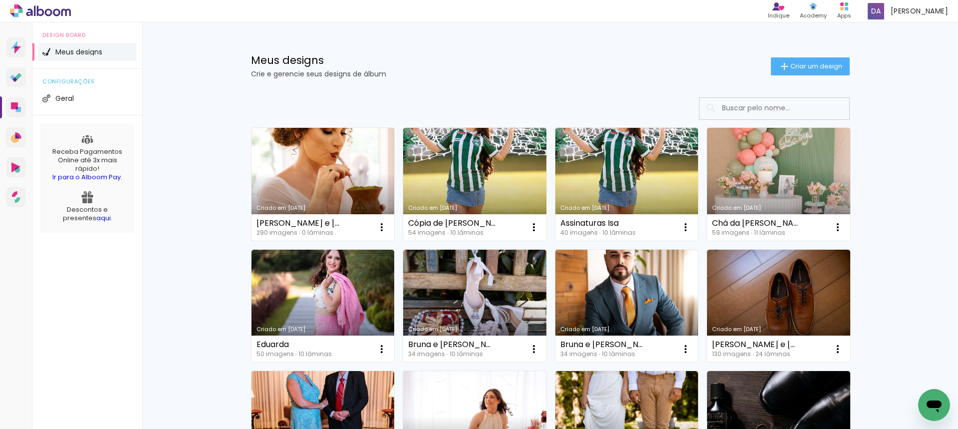
click at [322, 156] on link "Criado em [DATE]" at bounding box center [322, 184] width 143 height 113
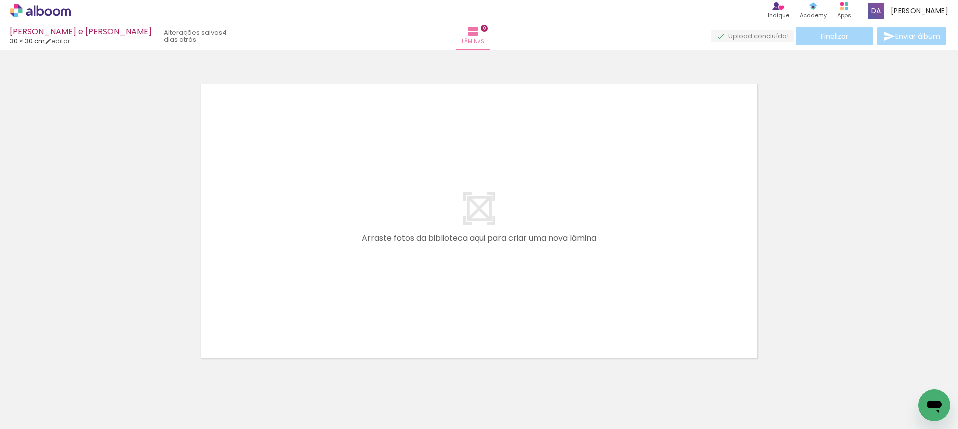
drag, startPoint x: 329, startPoint y: 397, endPoint x: 430, endPoint y: 387, distance: 100.8
click at [326, 234] on quentale-workspace at bounding box center [479, 214] width 958 height 429
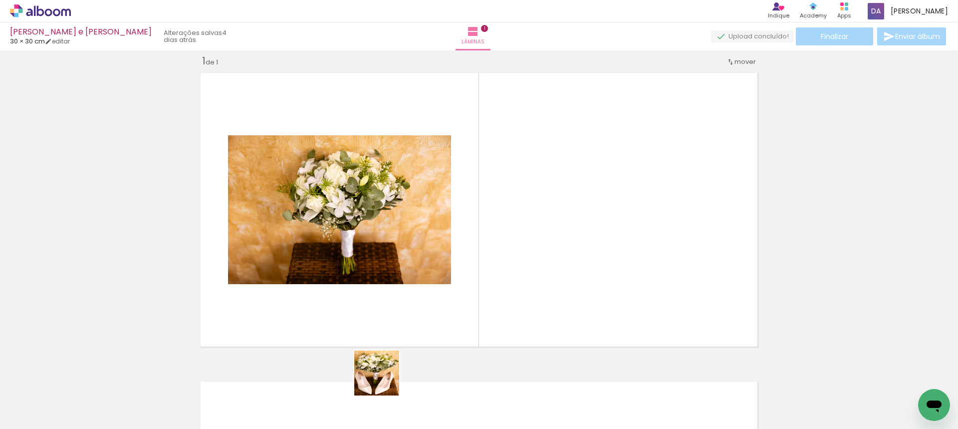
scroll to position [13, 0]
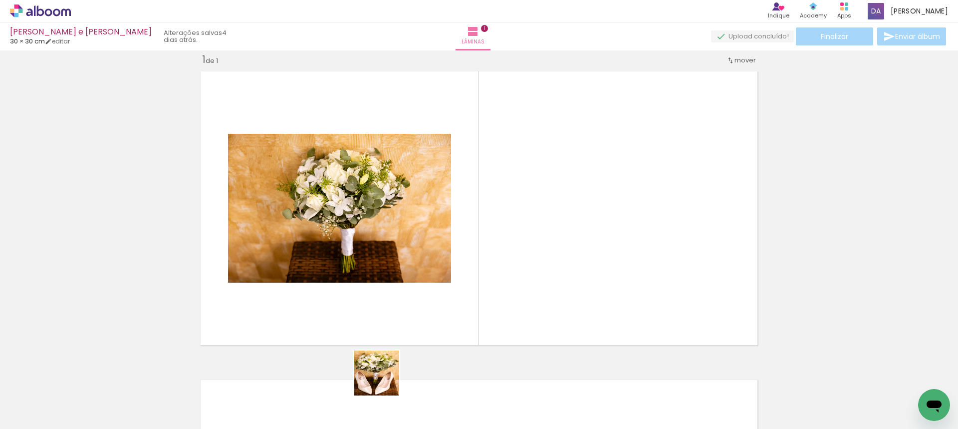
drag, startPoint x: 382, startPoint y: 400, endPoint x: 454, endPoint y: 375, distance: 76.4
click at [404, 275] on quentale-workspace at bounding box center [479, 214] width 958 height 429
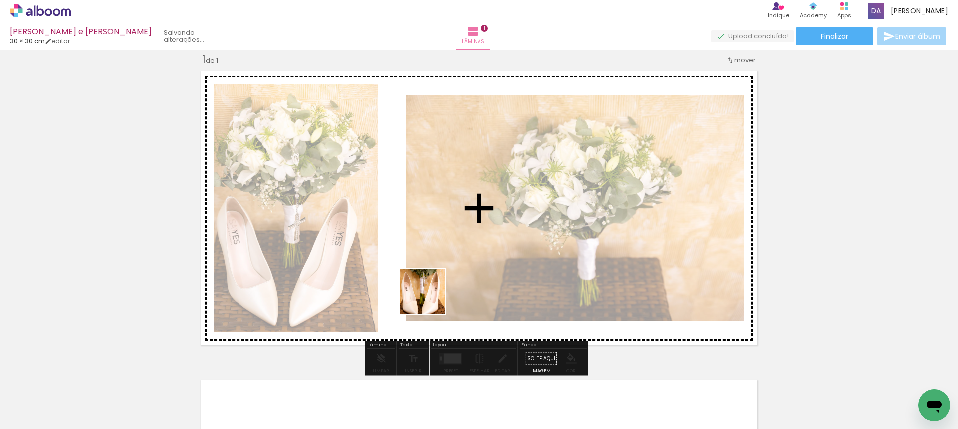
drag, startPoint x: 431, startPoint y: 392, endPoint x: 494, endPoint y: 427, distance: 72.6
click at [430, 284] on quentale-workspace at bounding box center [479, 214] width 958 height 429
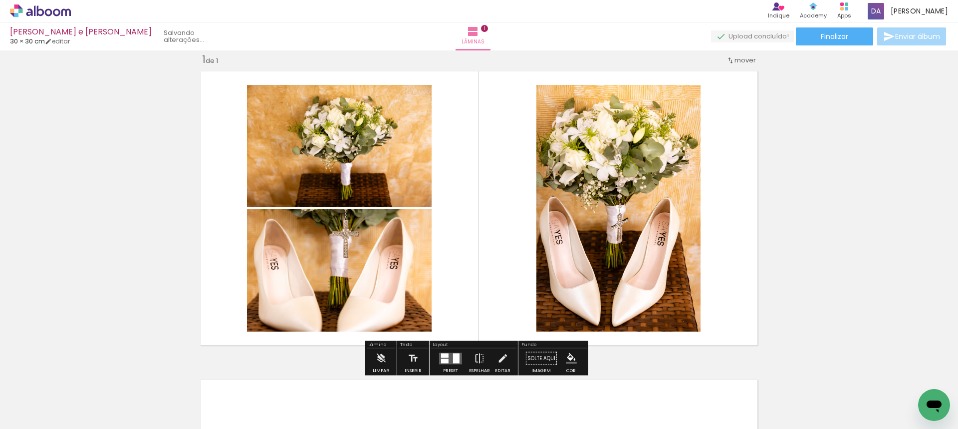
drag, startPoint x: 496, startPoint y: 402, endPoint x: 552, endPoint y: 369, distance: 64.2
click at [493, 245] on quentale-workspace at bounding box center [479, 214] width 958 height 429
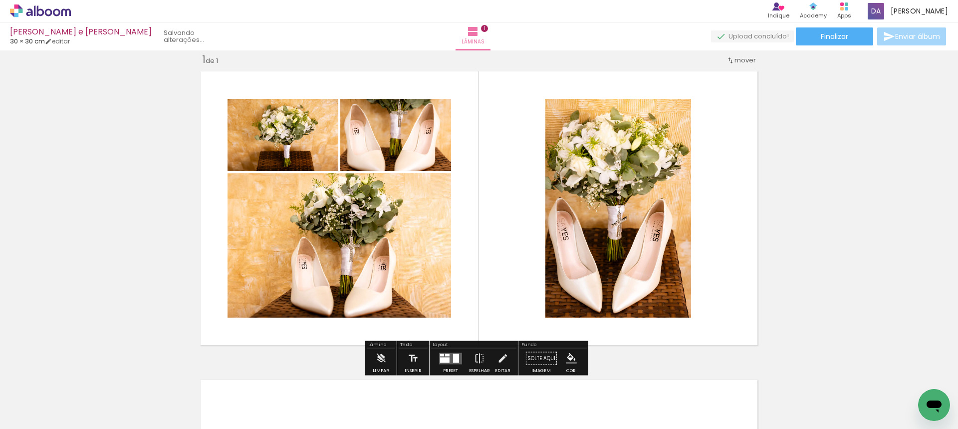
drag, startPoint x: 548, startPoint y: 396, endPoint x: 630, endPoint y: 397, distance: 82.3
click at [534, 236] on quentale-workspace at bounding box center [479, 214] width 958 height 429
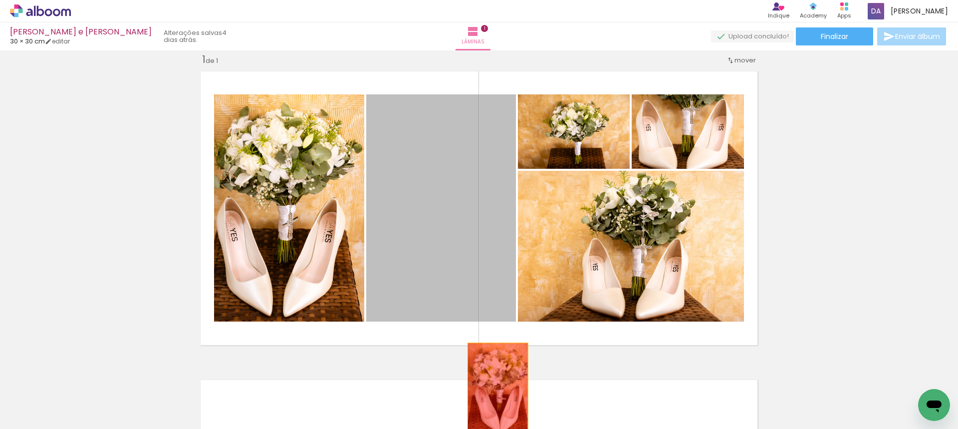
drag, startPoint x: 483, startPoint y: 164, endPoint x: 494, endPoint y: 388, distance: 224.8
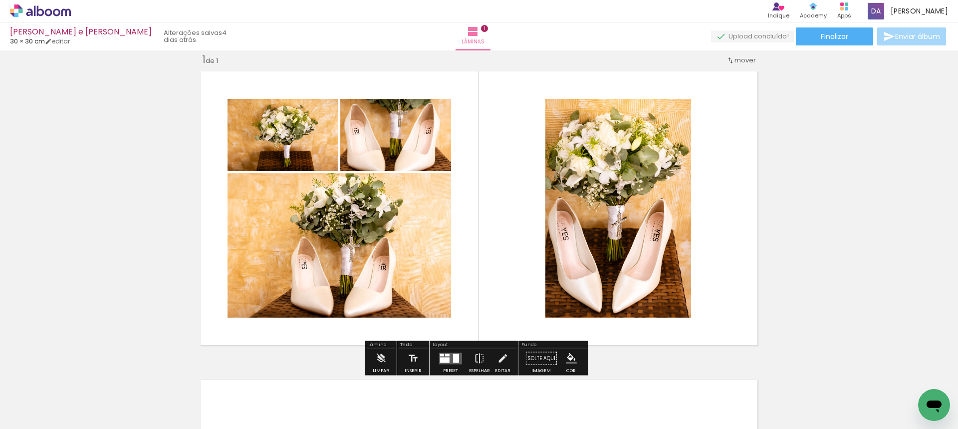
click at [528, 376] on iron-icon at bounding box center [525, 375] width 10 height 10
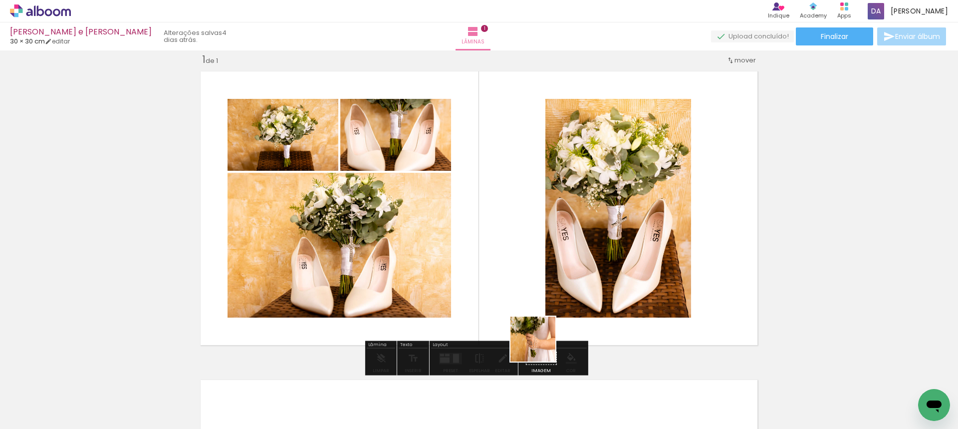
drag, startPoint x: 550, startPoint y: 400, endPoint x: 531, endPoint y: 272, distance: 129.1
click at [535, 266] on quentale-workspace at bounding box center [479, 214] width 958 height 429
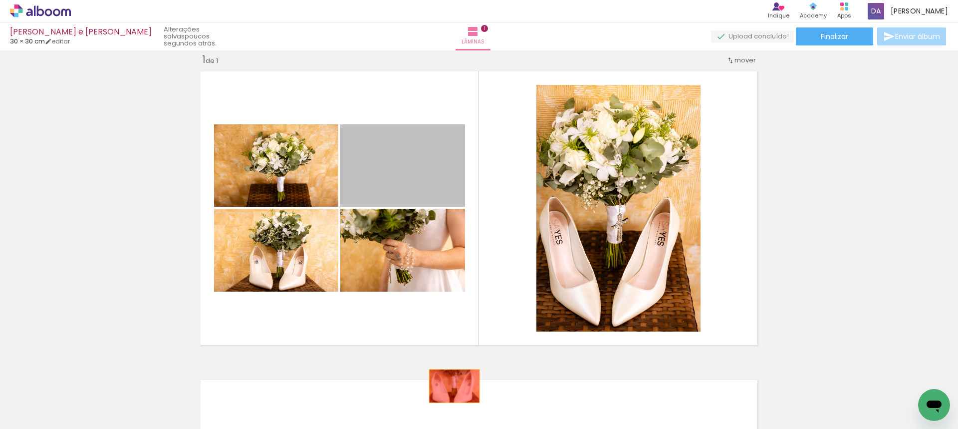
drag, startPoint x: 388, startPoint y: 169, endPoint x: 449, endPoint y: 390, distance: 229.4
click at [452, 391] on quentale-workspace at bounding box center [479, 214] width 958 height 429
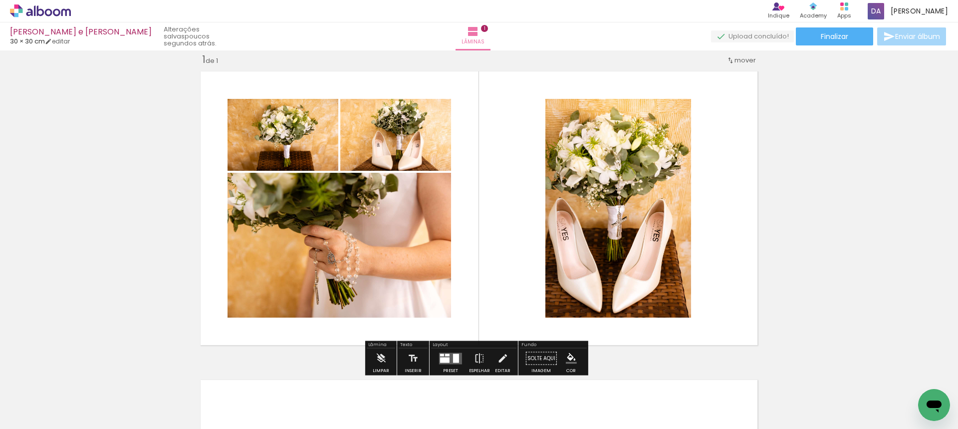
click at [417, 380] on iron-icon at bounding box center [413, 375] width 10 height 10
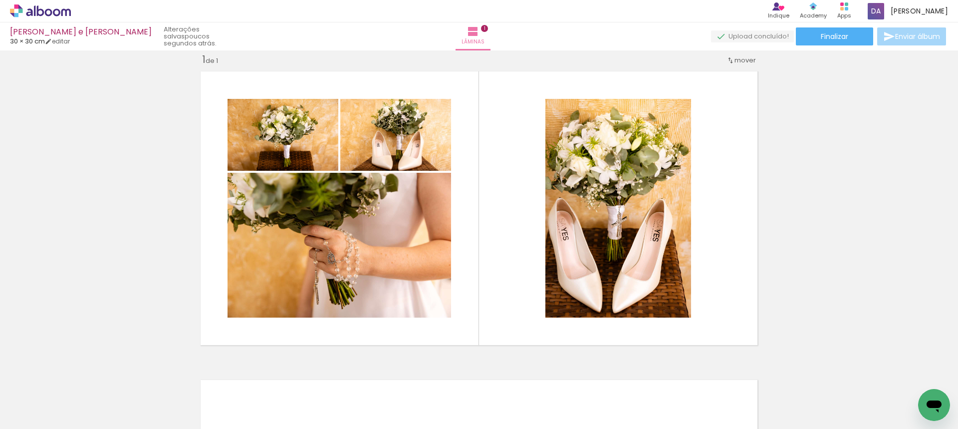
drag, startPoint x: 556, startPoint y: 404, endPoint x: 554, endPoint y: 361, distance: 42.5
click at [558, 236] on quentale-workspace at bounding box center [479, 214] width 958 height 429
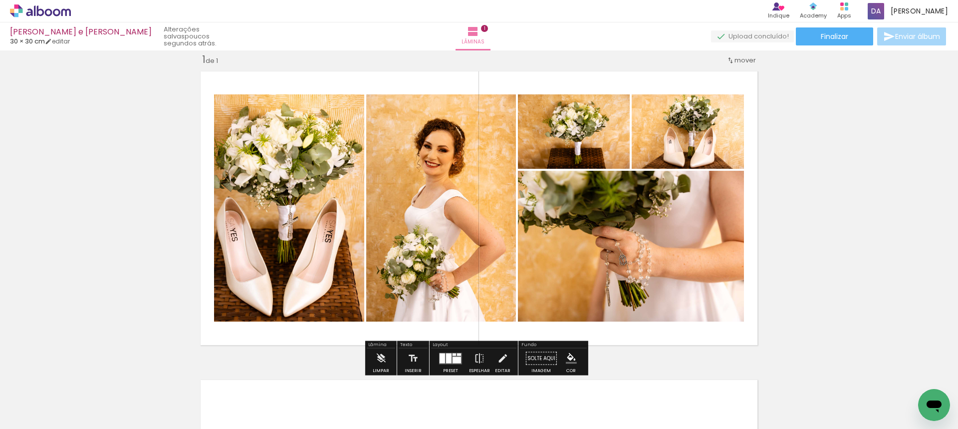
drag, startPoint x: 607, startPoint y: 389, endPoint x: 654, endPoint y: 384, distance: 47.7
click at [619, 274] on quentale-workspace at bounding box center [479, 214] width 958 height 429
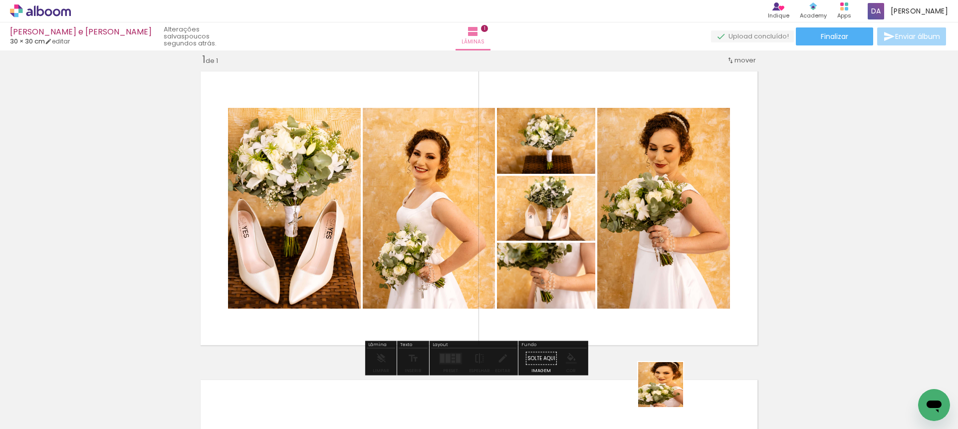
drag, startPoint x: 667, startPoint y: 398, endPoint x: 694, endPoint y: 339, distance: 64.7
click at [664, 243] on quentale-workspace at bounding box center [479, 214] width 958 height 429
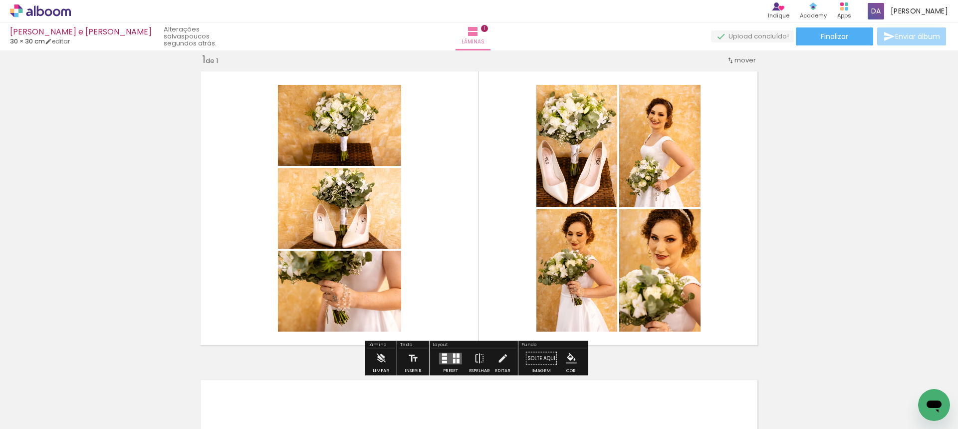
click at [447, 353] on quentale-layouter at bounding box center [450, 357] width 23 height 11
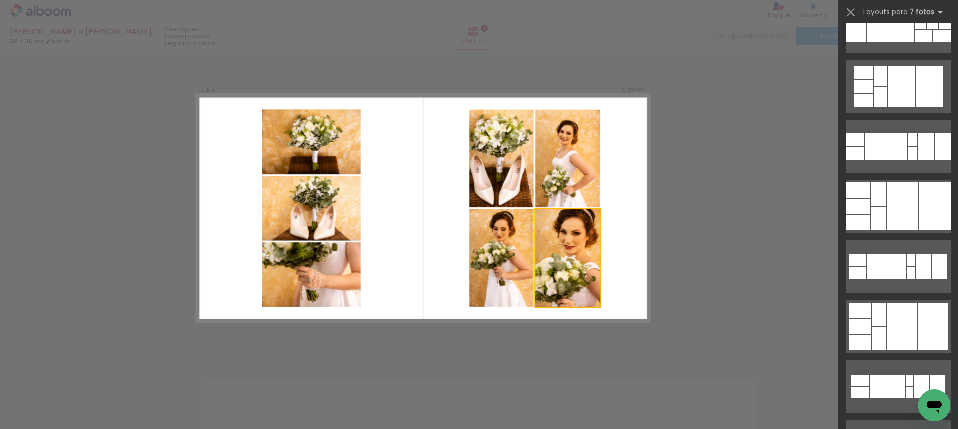
scroll to position [0, 0]
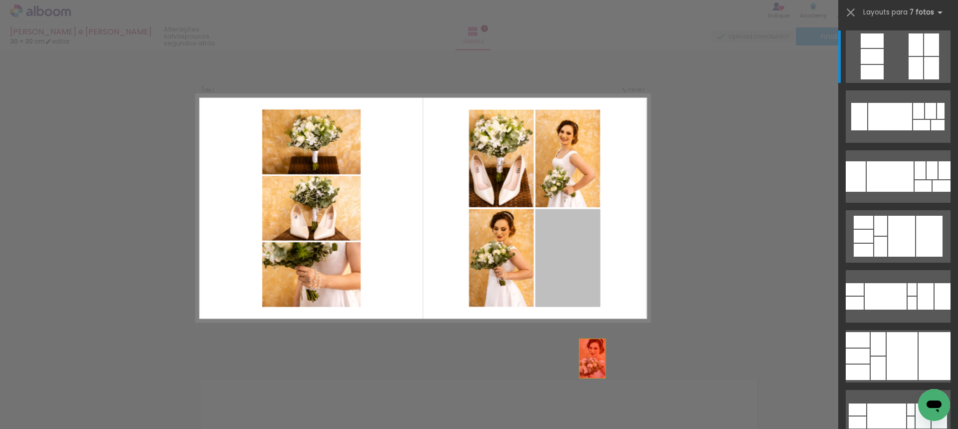
drag, startPoint x: 570, startPoint y: 242, endPoint x: 601, endPoint y: 396, distance: 157.3
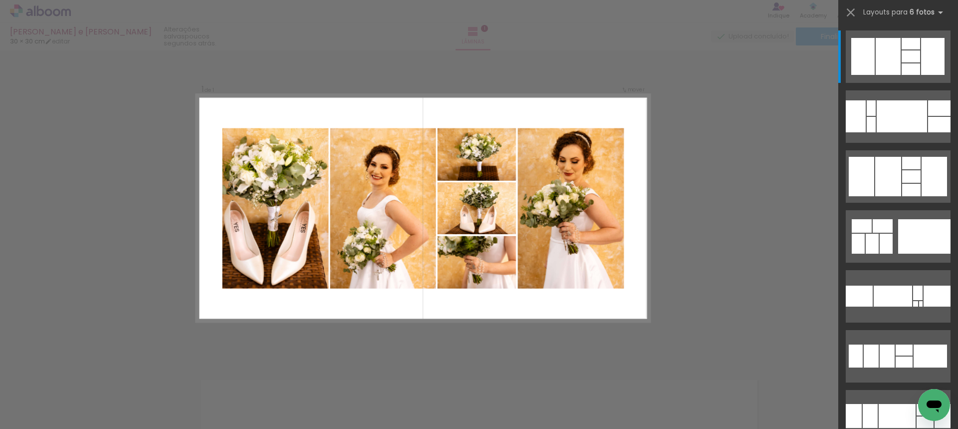
click at [642, 375] on iron-icon at bounding box center [637, 375] width 10 height 10
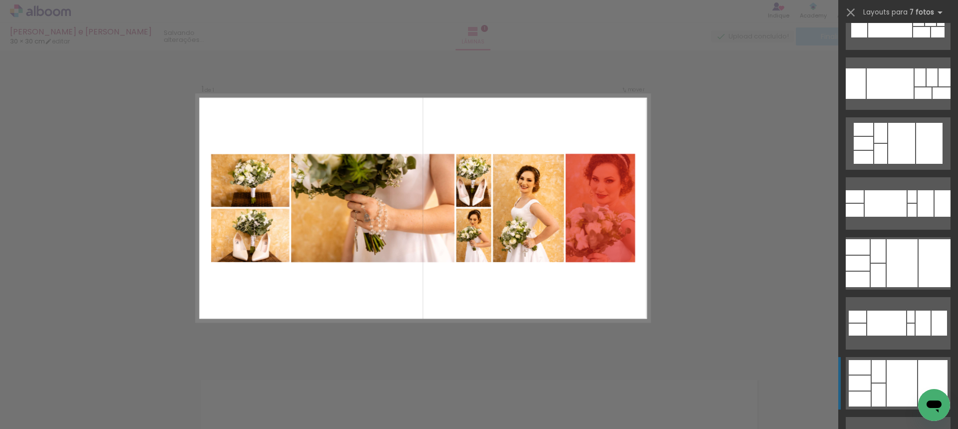
scroll to position [200, 0]
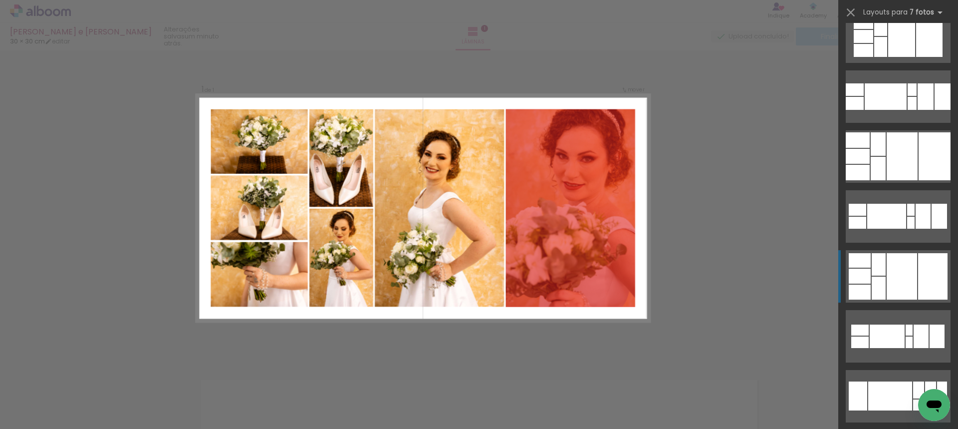
click at [887, 268] on div at bounding box center [902, 276] width 30 height 46
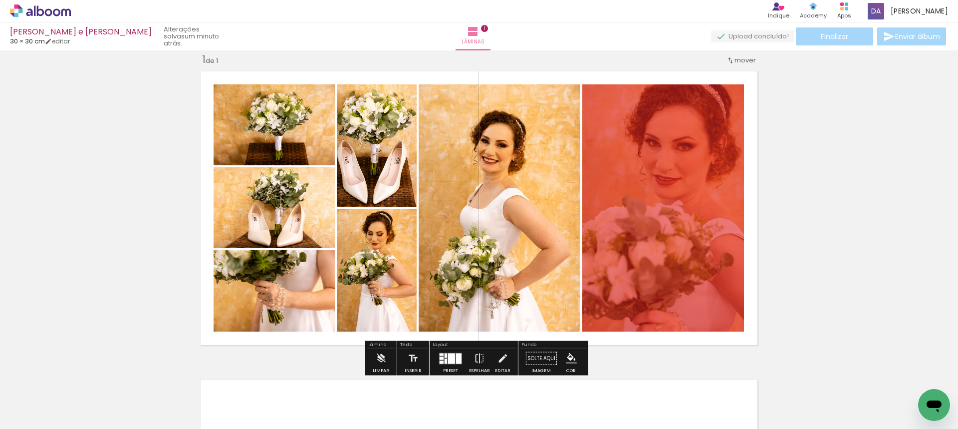
click at [813, 180] on div "Inserir lâmina 1 de 1" at bounding box center [479, 349] width 958 height 617
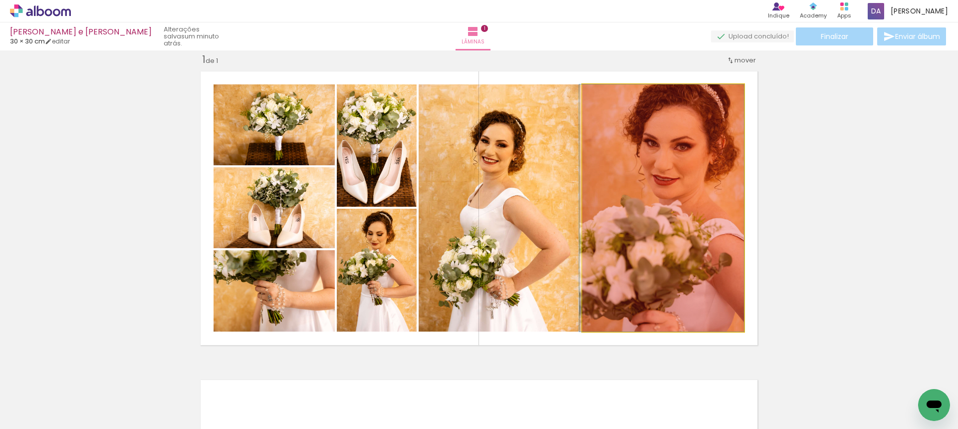
drag, startPoint x: 672, startPoint y: 229, endPoint x: 620, endPoint y: 234, distance: 52.6
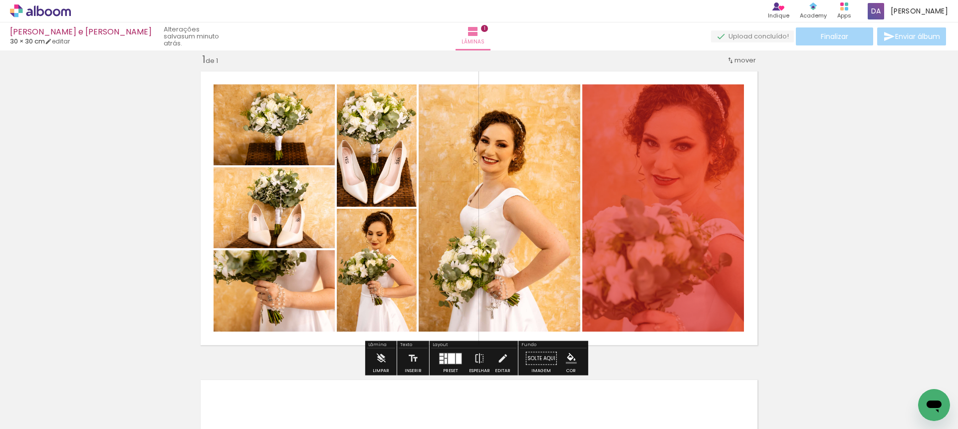
click at [846, 220] on div "Inserir lâmina 1 de 1" at bounding box center [479, 349] width 958 height 617
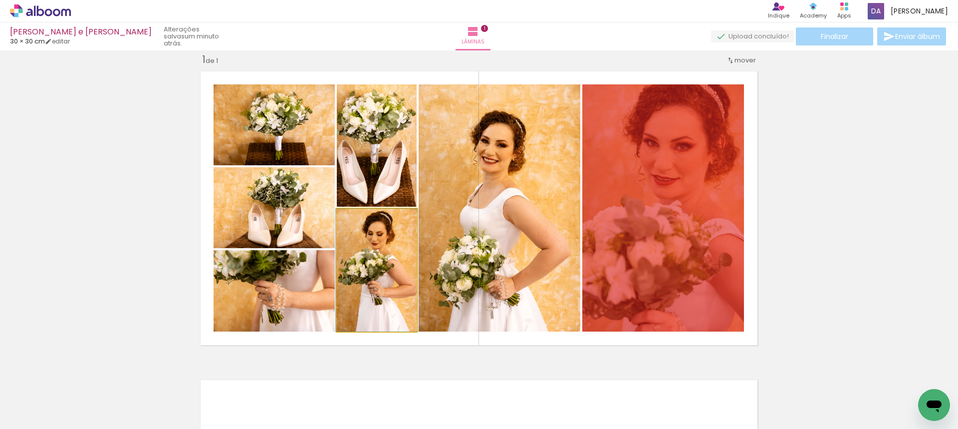
click at [384, 276] on quentale-photo at bounding box center [377, 270] width 80 height 123
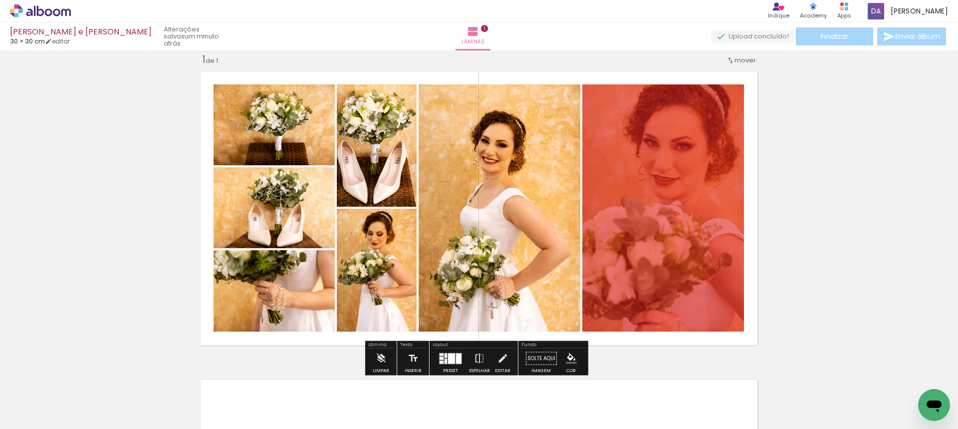
click at [833, 200] on div "Inserir lâmina 1 de 1" at bounding box center [479, 349] width 958 height 617
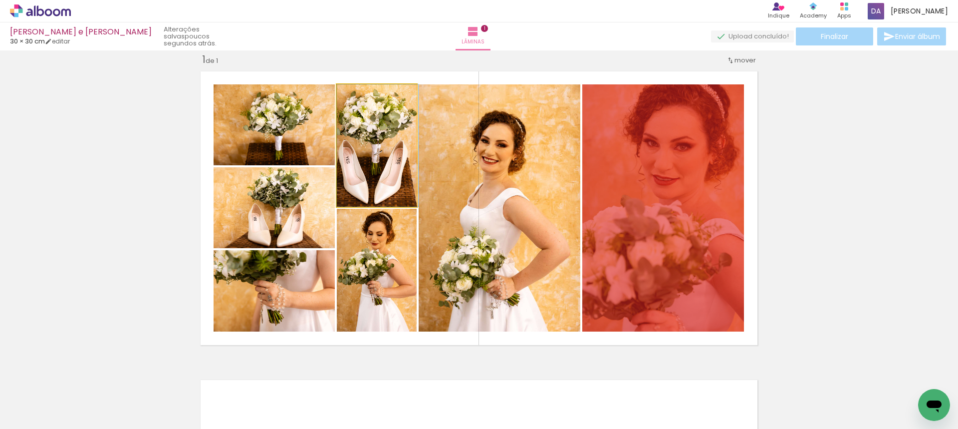
drag, startPoint x: 364, startPoint y: 165, endPoint x: 372, endPoint y: 162, distance: 8.4
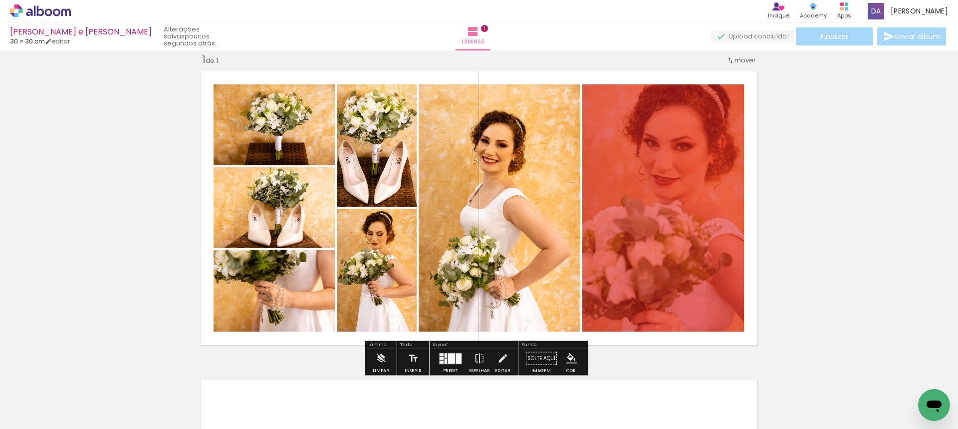
click at [856, 189] on div "Inserir lâmina 1 de 1" at bounding box center [479, 349] width 958 height 617
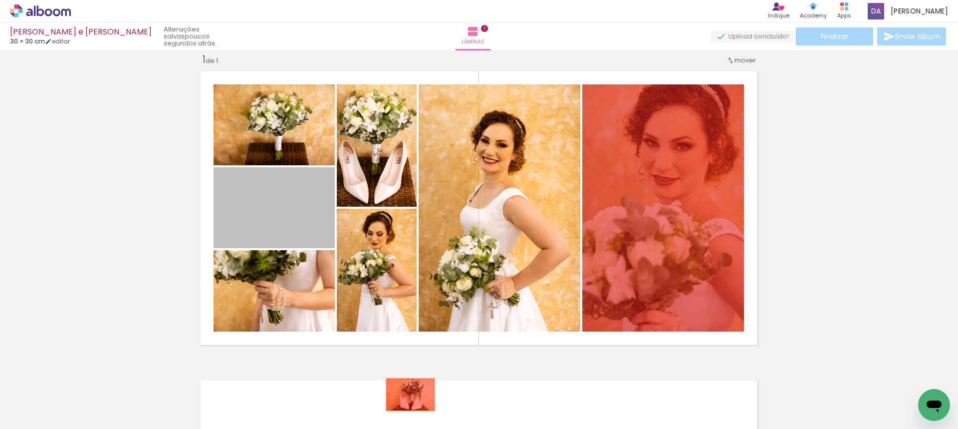
drag, startPoint x: 291, startPoint y: 218, endPoint x: 407, endPoint y: 394, distance: 210.7
click at [407, 394] on quentale-workspace at bounding box center [479, 214] width 958 height 429
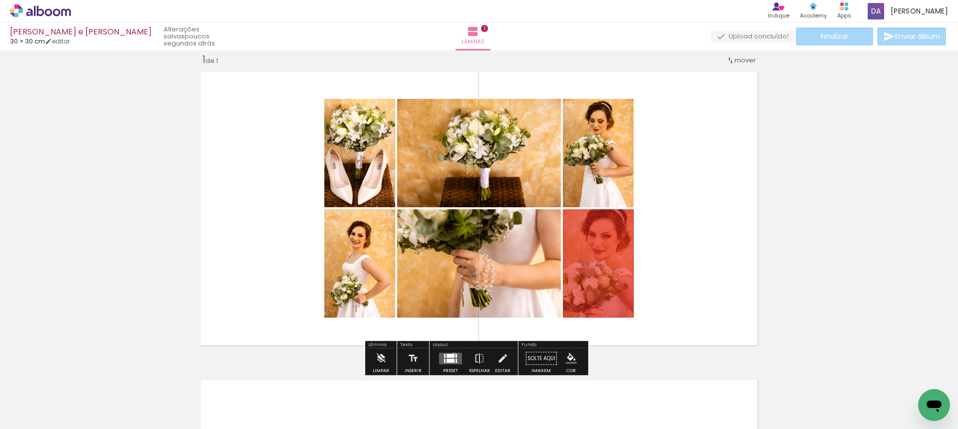
click at [452, 354] on div at bounding box center [451, 355] width 8 height 4
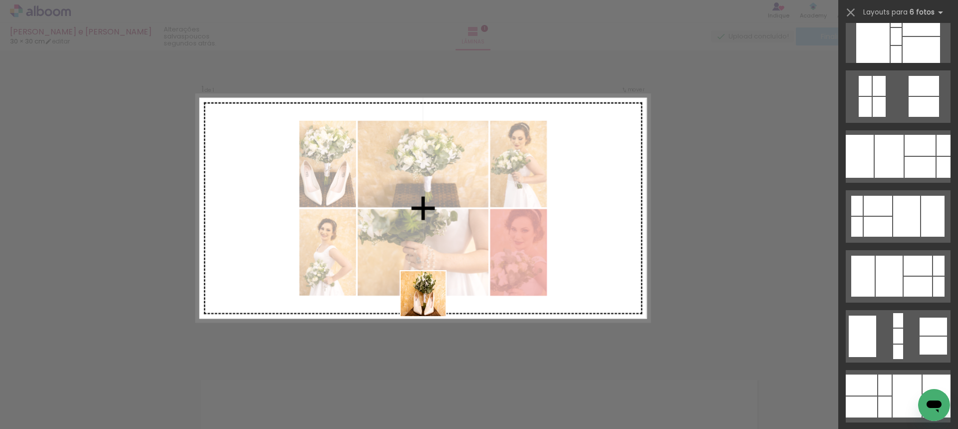
scroll to position [0, 0]
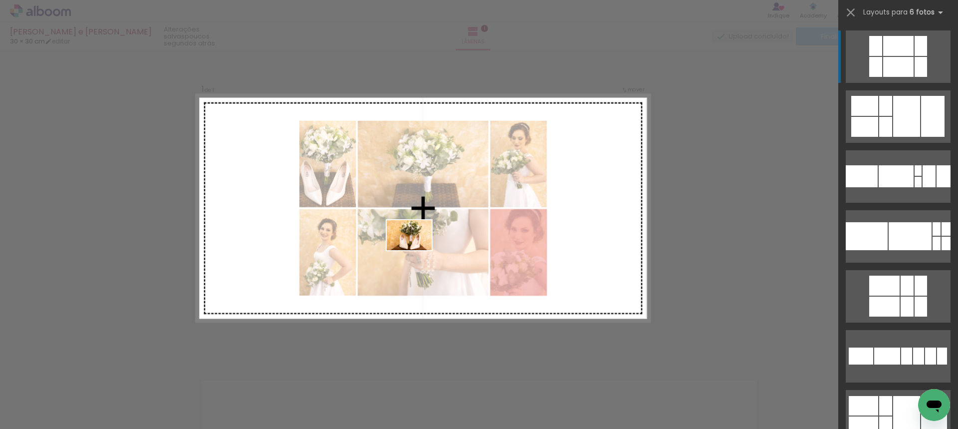
drag, startPoint x: 435, startPoint y: 394, endPoint x: 417, endPoint y: 250, distance: 145.4
click at [417, 250] on quentale-workspace at bounding box center [479, 214] width 958 height 429
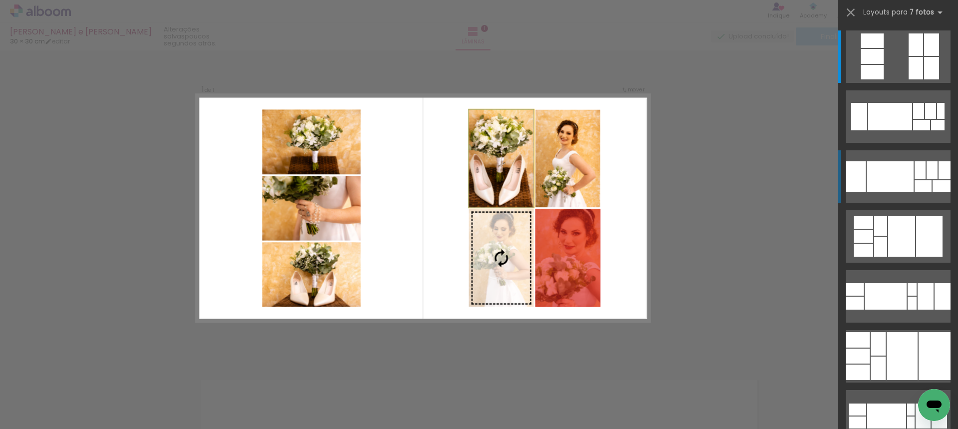
drag, startPoint x: 509, startPoint y: 164, endPoint x: 495, endPoint y: 211, distance: 49.3
click at [0, 0] on slot at bounding box center [0, 0] width 0 height 0
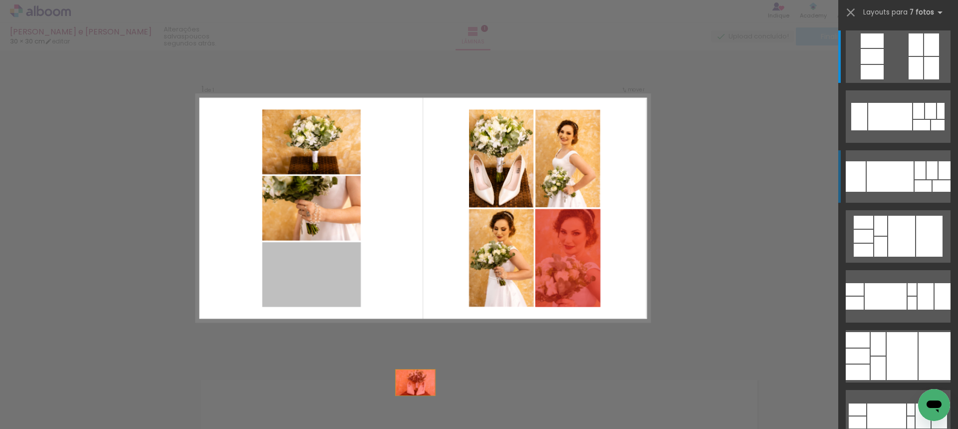
drag, startPoint x: 318, startPoint y: 279, endPoint x: 440, endPoint y: 412, distance: 179.7
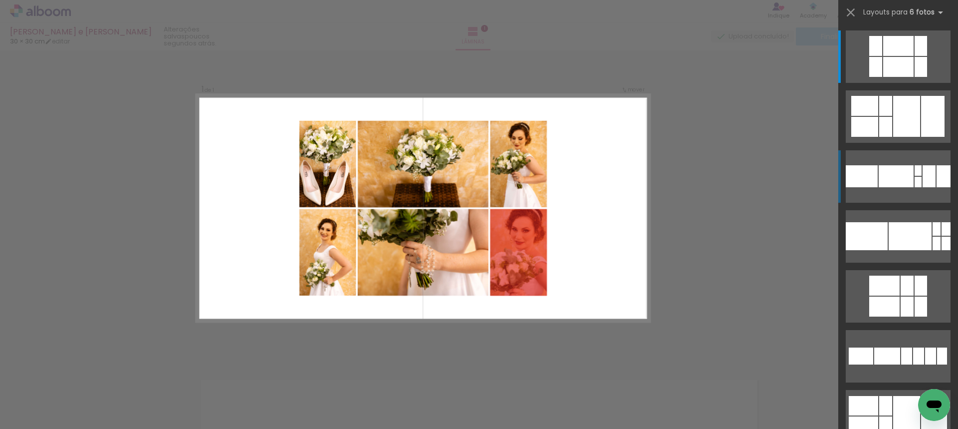
click at [414, 373] on iron-icon at bounding box center [413, 375] width 10 height 10
click at [730, 198] on div "Confirmar Cancelar" at bounding box center [479, 357] width 958 height 641
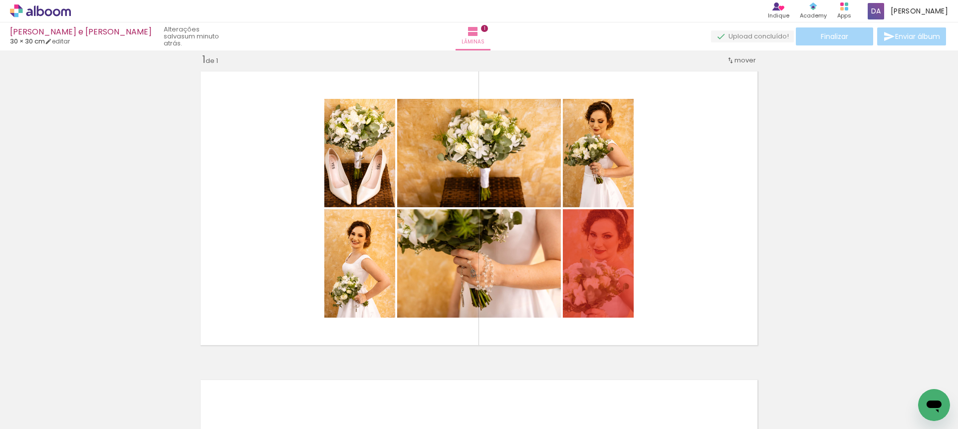
click at [638, 374] on iron-icon at bounding box center [637, 375] width 10 height 10
drag, startPoint x: 609, startPoint y: 394, endPoint x: 651, endPoint y: 265, distance: 135.4
click at [651, 265] on quentale-workspace at bounding box center [479, 214] width 958 height 429
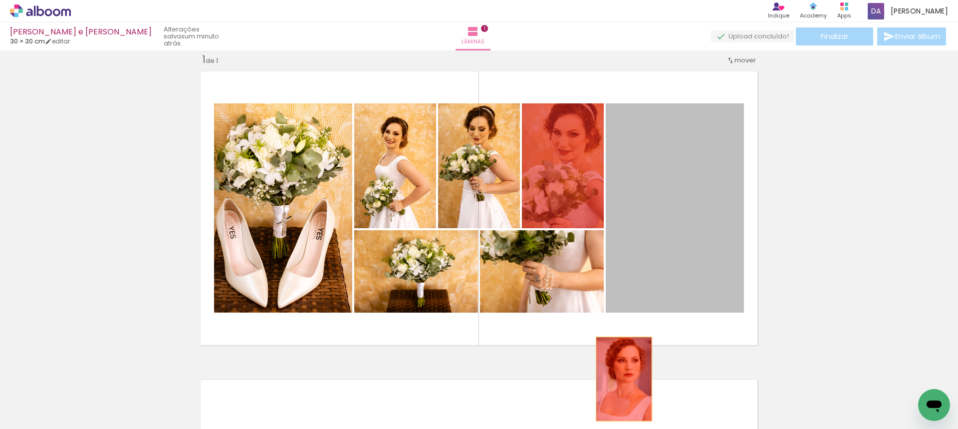
drag, startPoint x: 698, startPoint y: 251, endPoint x: 615, endPoint y: 389, distance: 161.1
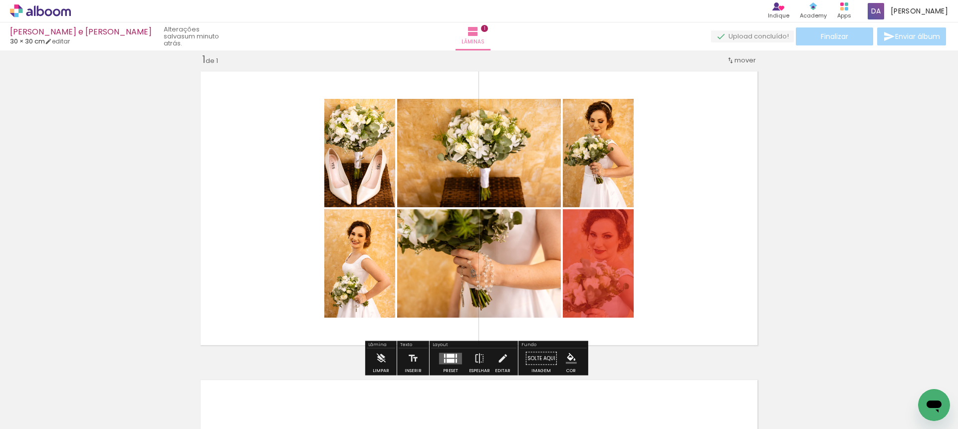
click at [586, 377] on iron-icon at bounding box center [581, 375] width 10 height 10
click at [448, 357] on quentale-layouter at bounding box center [450, 357] width 23 height 11
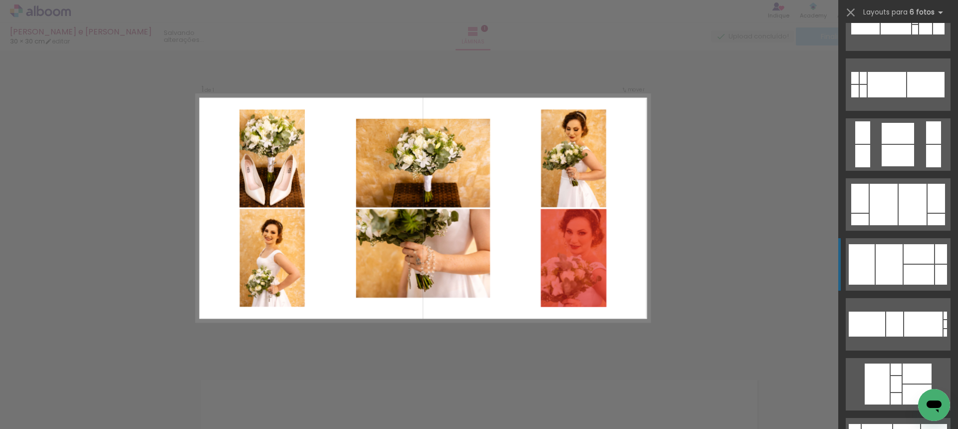
scroll to position [1846, 0]
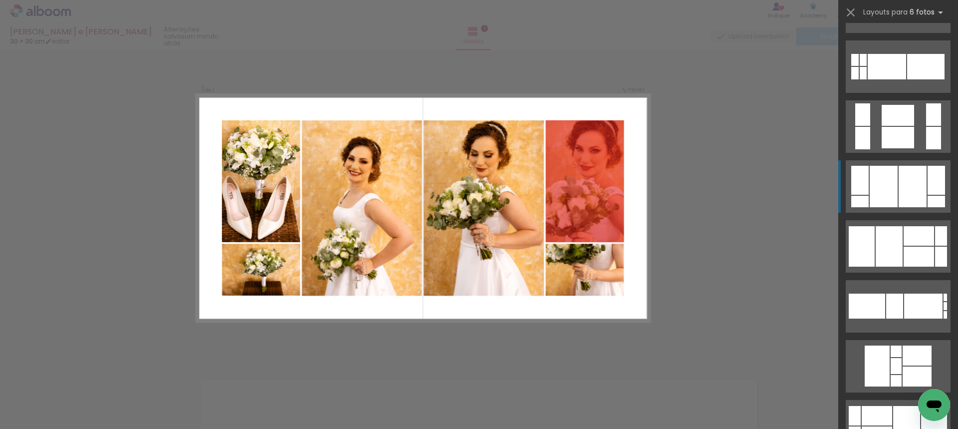
click at [902, 181] on div at bounding box center [913, 186] width 28 height 41
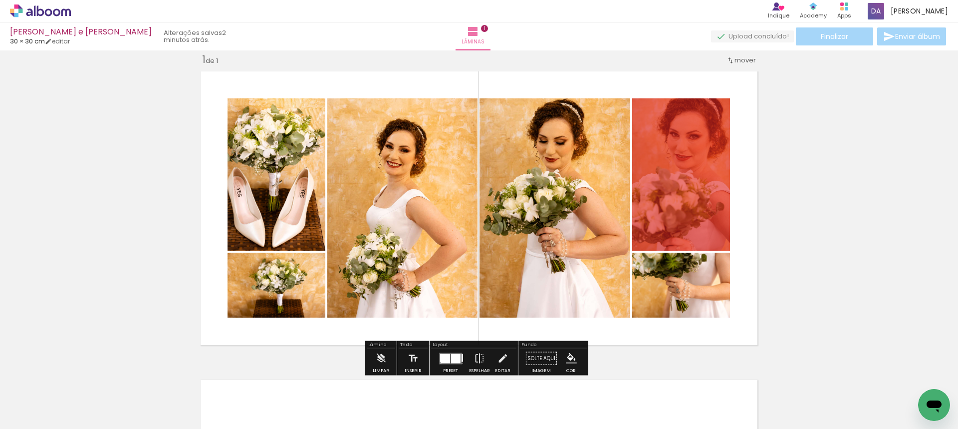
click at [834, 217] on div "Inserir lâmina 1 de 1" at bounding box center [479, 349] width 958 height 617
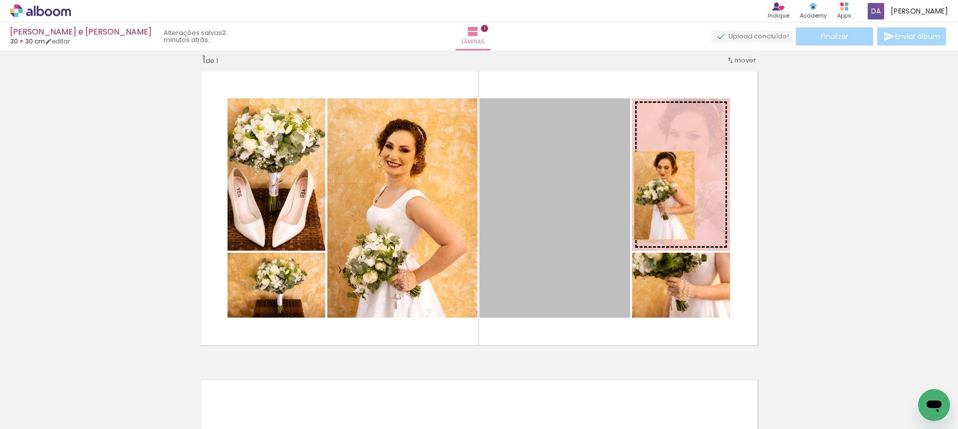
drag, startPoint x: 557, startPoint y: 226, endPoint x: 671, endPoint y: 194, distance: 117.7
click at [0, 0] on slot at bounding box center [0, 0] width 0 height 0
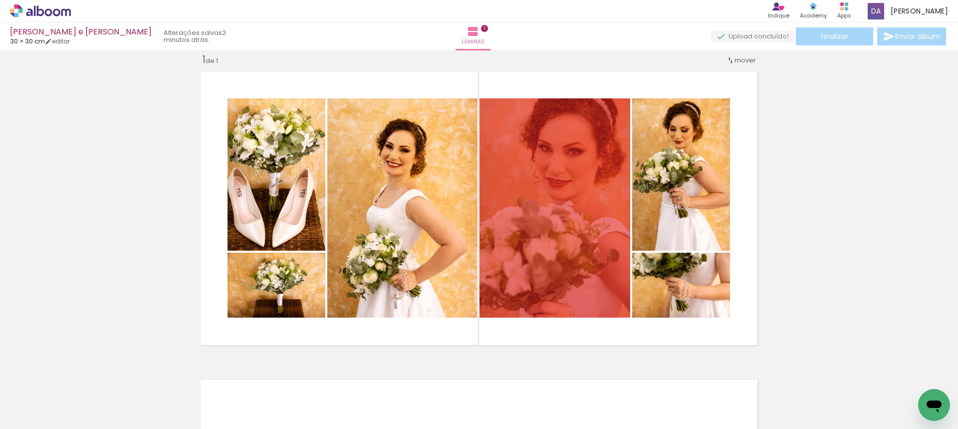
click at [841, 203] on div "Inserir lâmina 1 de 1" at bounding box center [479, 349] width 958 height 617
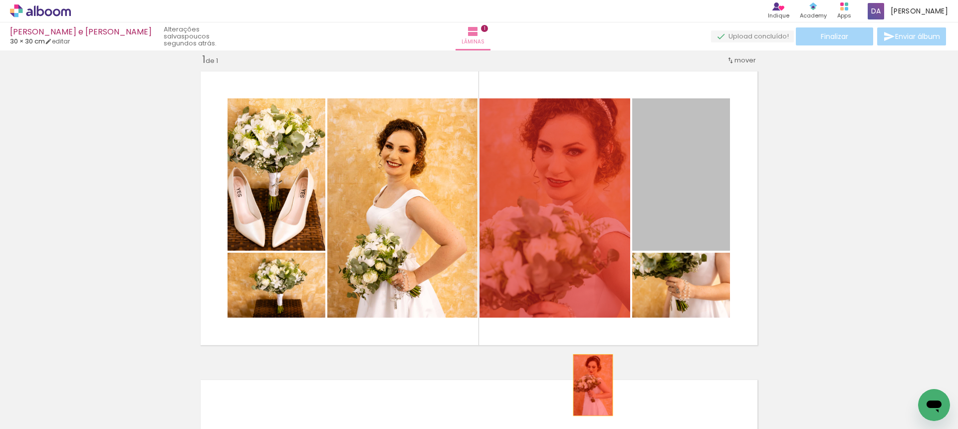
drag, startPoint x: 678, startPoint y: 186, endPoint x: 574, endPoint y: 398, distance: 236.1
click at [576, 398] on quentale-workspace at bounding box center [479, 214] width 958 height 429
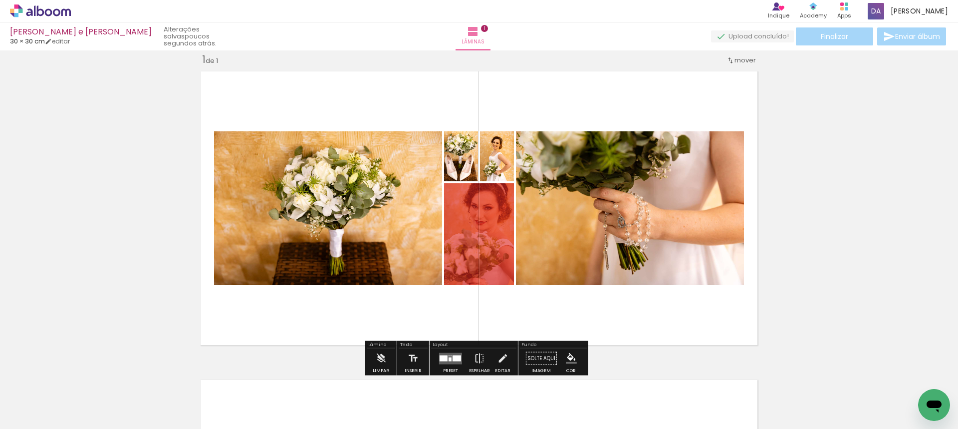
click at [452, 357] on div at bounding box center [456, 358] width 8 height 6
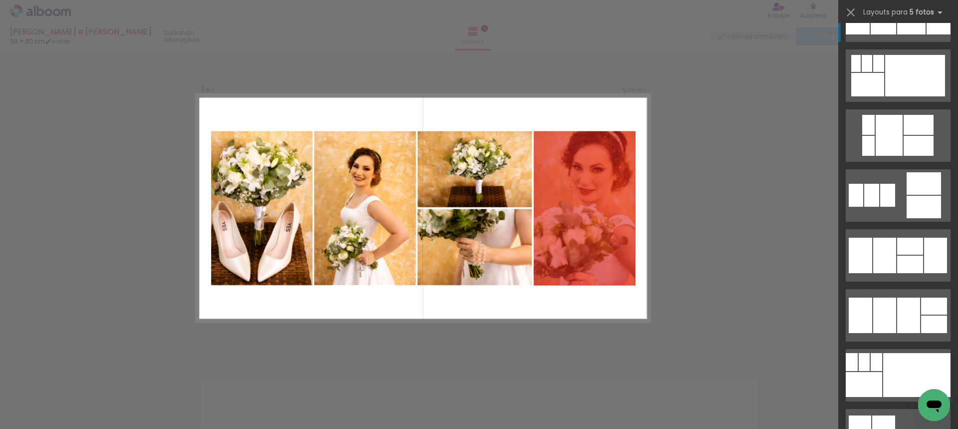
scroll to position [898, 0]
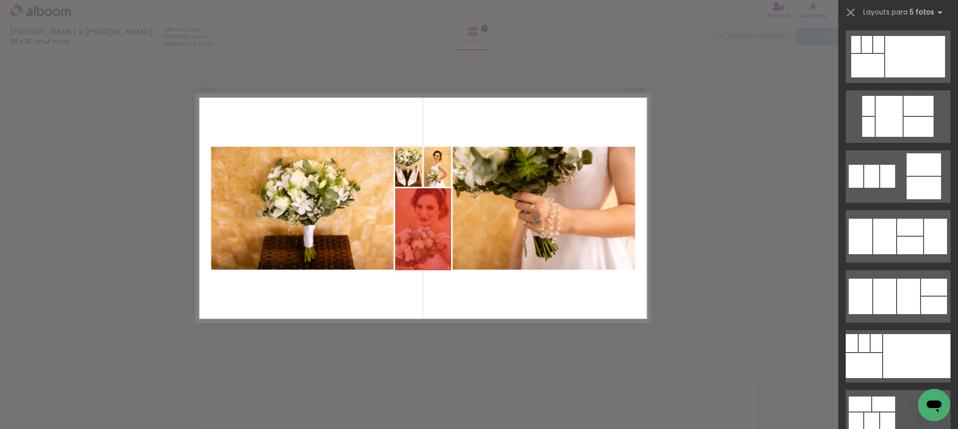
click at [718, 252] on div "Confirmar Cancelar" at bounding box center [479, 357] width 958 height 641
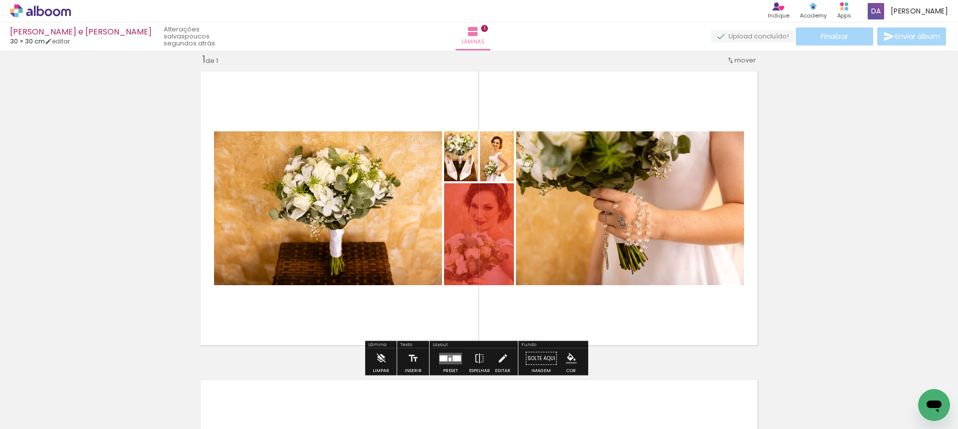
drag, startPoint x: 546, startPoint y: 385, endPoint x: 514, endPoint y: 251, distance: 137.6
click at [514, 253] on quentale-workspace at bounding box center [479, 214] width 958 height 429
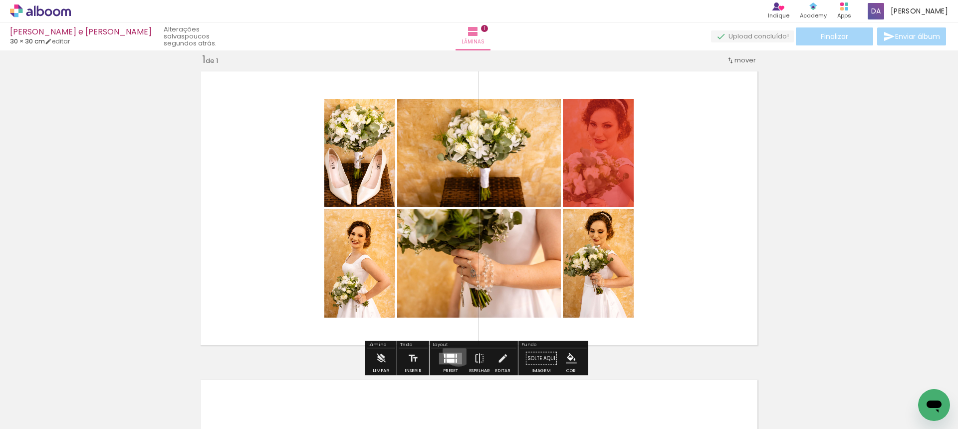
click at [456, 350] on div at bounding box center [450, 358] width 27 height 20
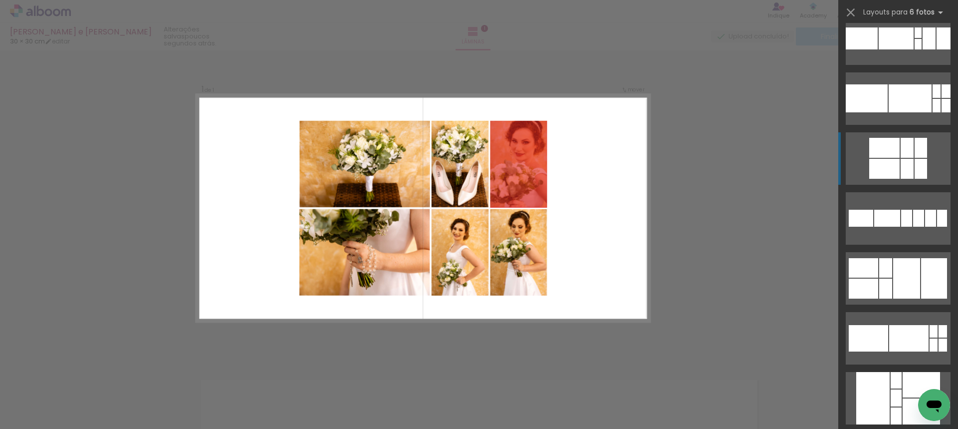
scroll to position [150, 0]
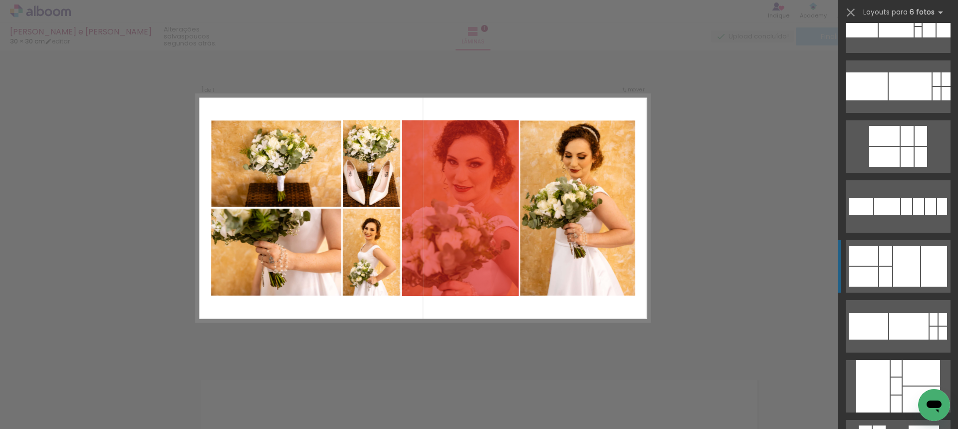
click at [907, 268] on div at bounding box center [906, 266] width 27 height 40
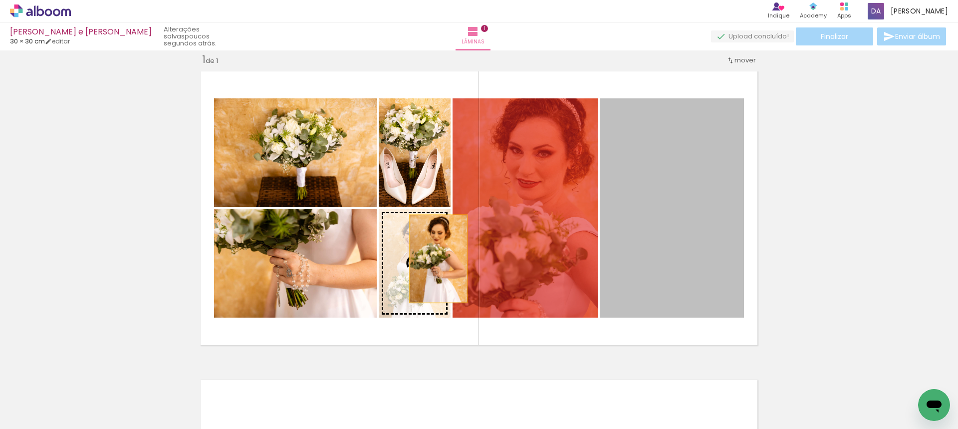
drag, startPoint x: 677, startPoint y: 232, endPoint x: 415, endPoint y: 258, distance: 262.8
click at [0, 0] on slot at bounding box center [0, 0] width 0 height 0
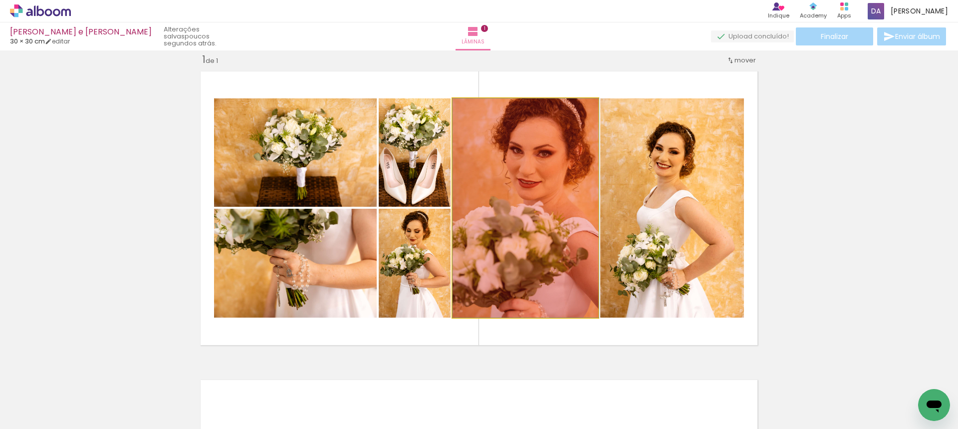
drag, startPoint x: 531, startPoint y: 199, endPoint x: 659, endPoint y: 197, distance: 127.2
click at [0, 0] on slot at bounding box center [0, 0] width 0 height 0
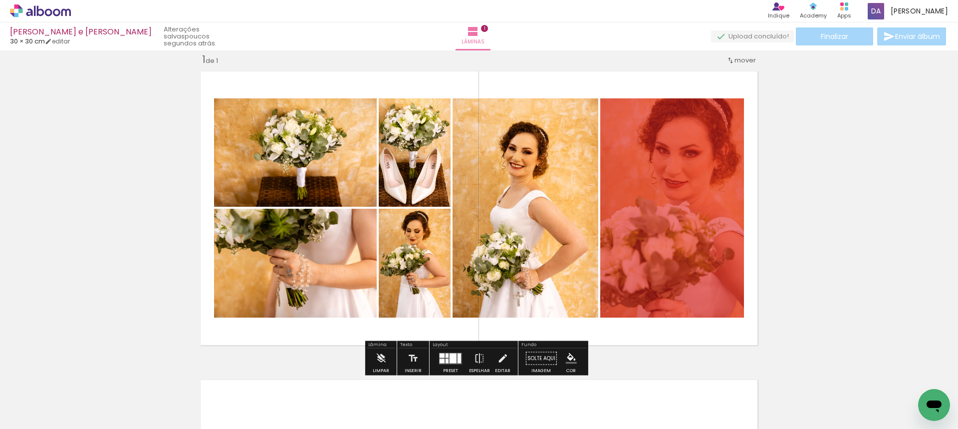
click at [877, 208] on div "Inserir lâmina 1 de 1" at bounding box center [479, 349] width 958 height 617
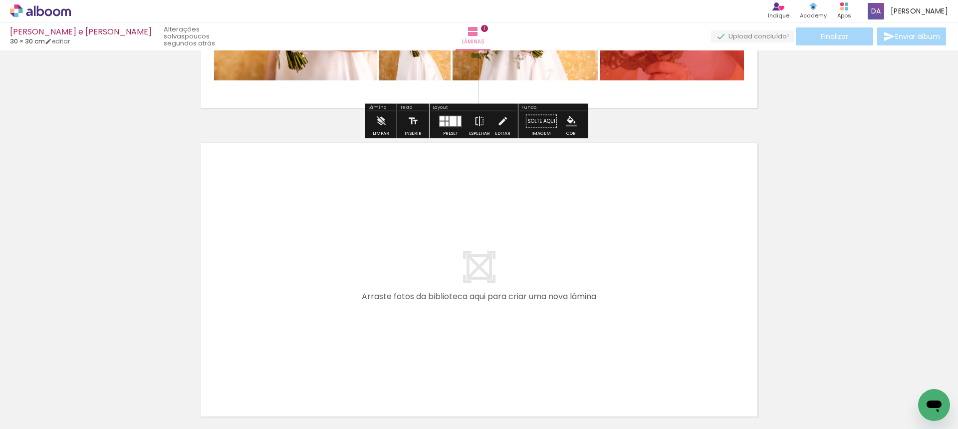
scroll to position [262, 0]
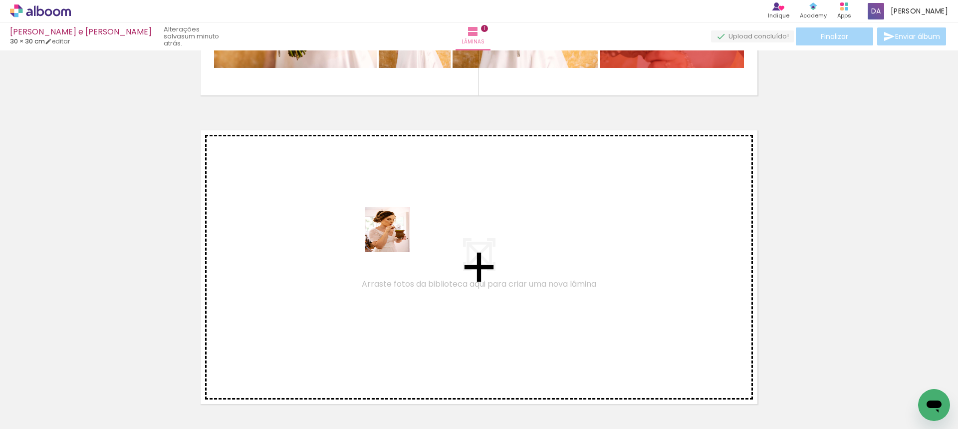
drag, startPoint x: 112, startPoint y: 398, endPoint x: 397, endPoint y: 237, distance: 326.6
click at [397, 237] on quentale-workspace at bounding box center [479, 214] width 958 height 429
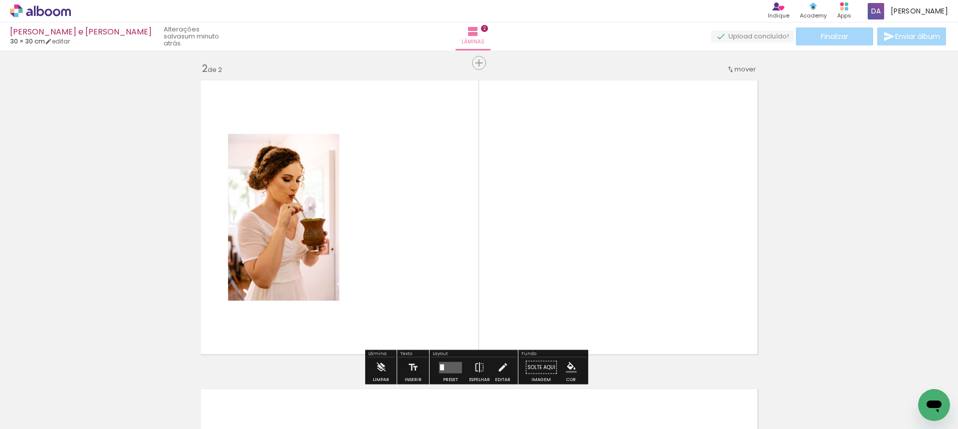
scroll to position [321, 0]
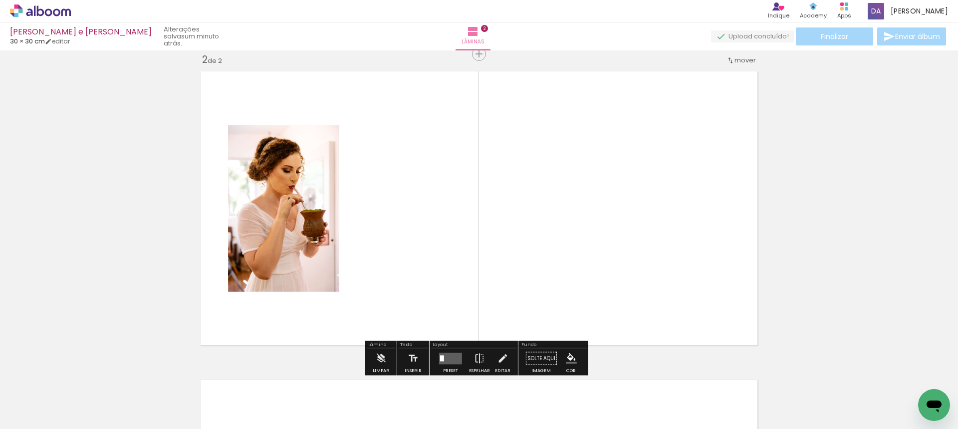
drag, startPoint x: 154, startPoint y: 395, endPoint x: 353, endPoint y: 349, distance: 204.2
click at [437, 238] on quentale-workspace at bounding box center [479, 214] width 958 height 429
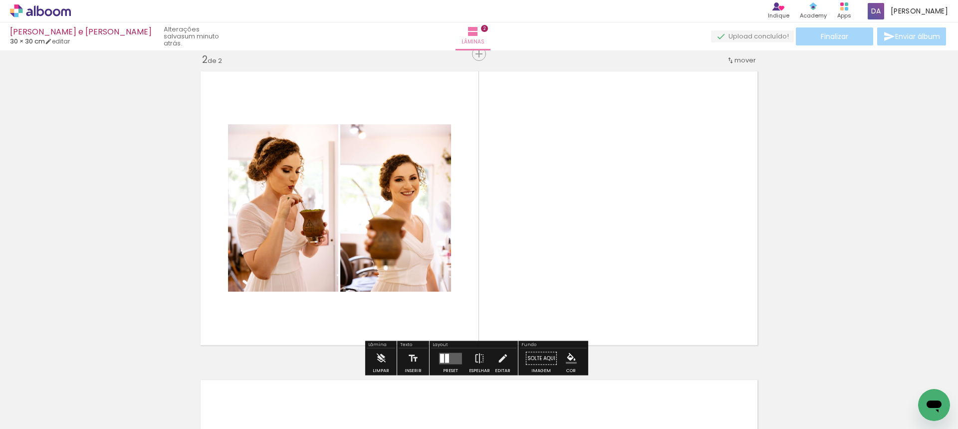
drag, startPoint x: 231, startPoint y: 377, endPoint x: 369, endPoint y: 292, distance: 161.6
click at [397, 214] on quentale-workspace at bounding box center [479, 214] width 958 height 429
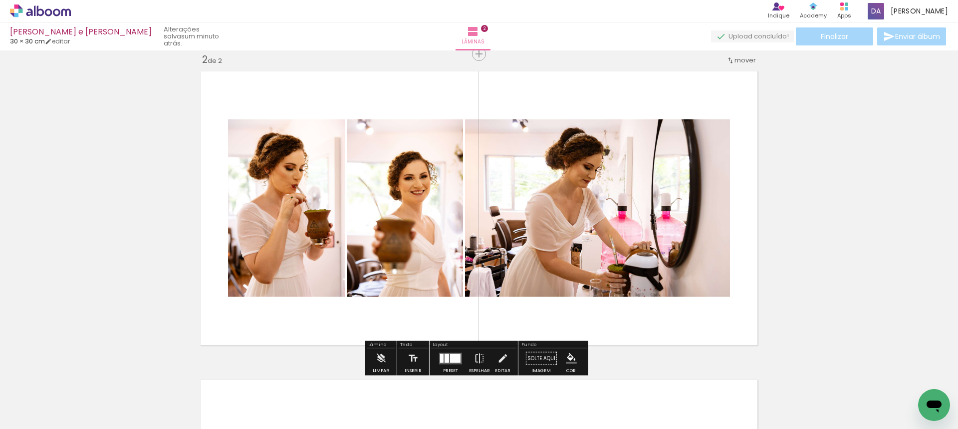
drag, startPoint x: 271, startPoint y: 394, endPoint x: 470, endPoint y: 285, distance: 226.6
click at [431, 170] on quentale-workspace at bounding box center [479, 214] width 958 height 429
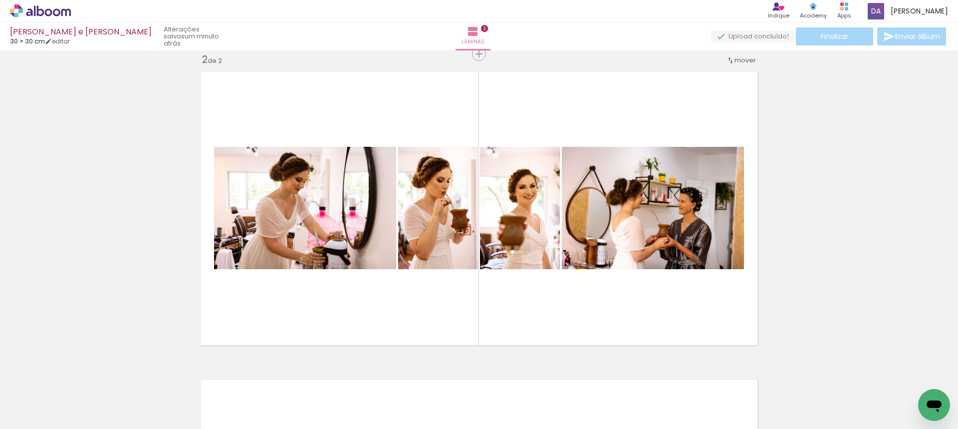
scroll to position [0, 444]
drag, startPoint x: 251, startPoint y: 343, endPoint x: 290, endPoint y: 398, distance: 66.9
click at [271, 299] on quentale-workspace at bounding box center [479, 214] width 958 height 429
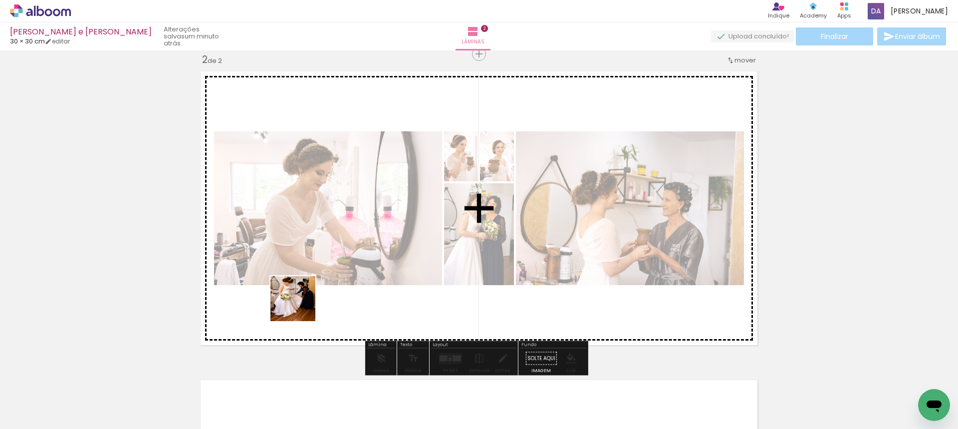
drag, startPoint x: 278, startPoint y: 396, endPoint x: 312, endPoint y: 415, distance: 38.9
click at [303, 292] on quentale-workspace at bounding box center [479, 214] width 958 height 429
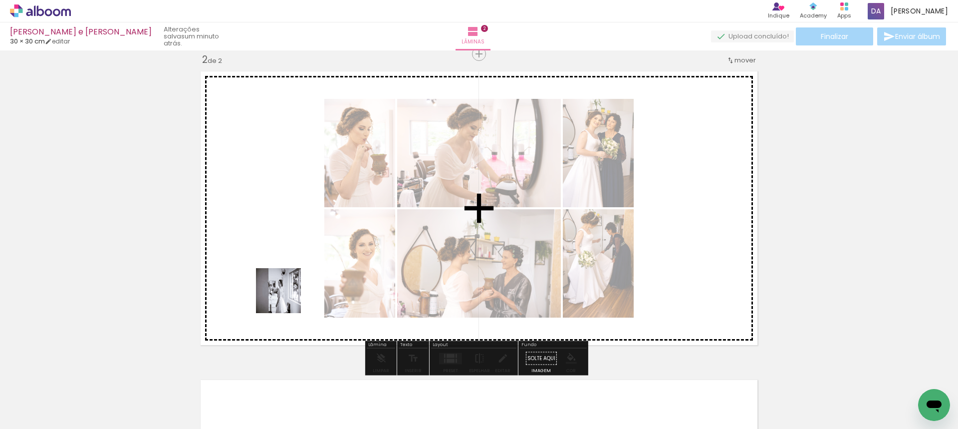
drag, startPoint x: 161, startPoint y: 401, endPoint x: 302, endPoint y: 286, distance: 181.9
click at [302, 286] on quentale-workspace at bounding box center [479, 214] width 958 height 429
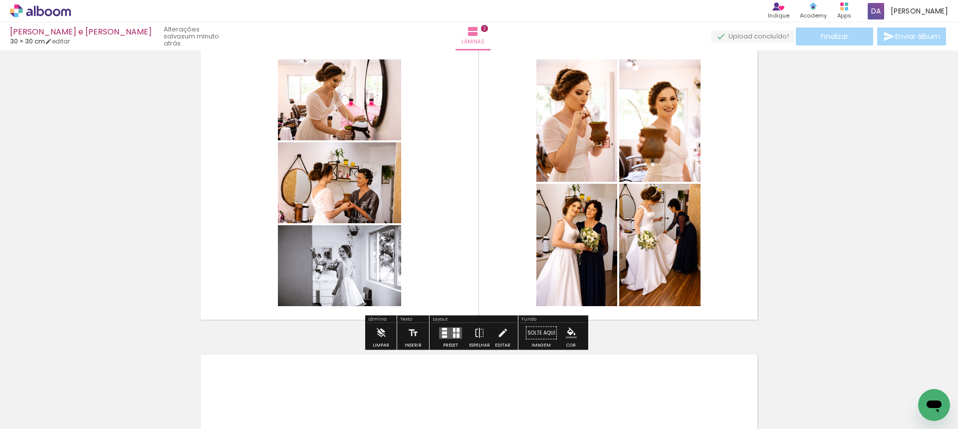
scroll to position [371, 0]
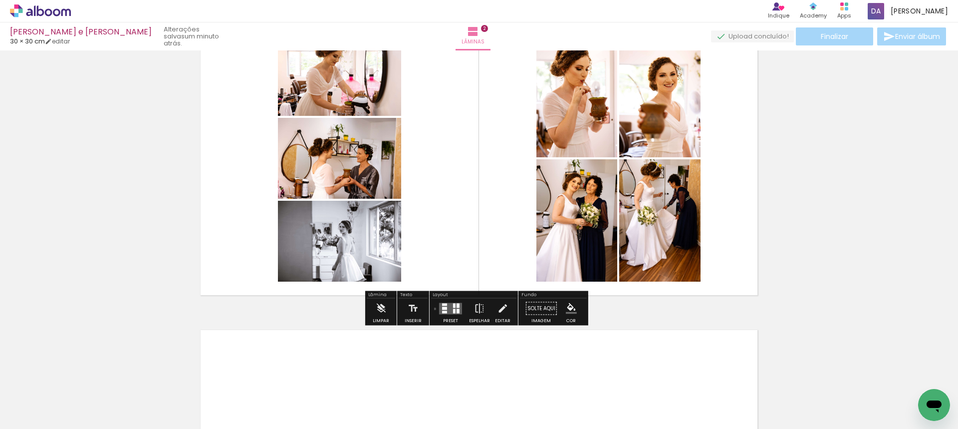
click at [435, 308] on paper-button "Preset" at bounding box center [451, 310] width 32 height 25
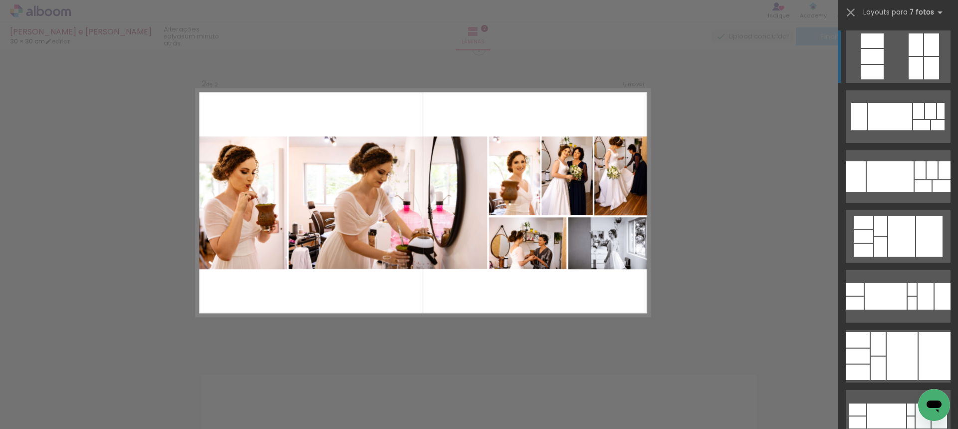
scroll to position [321, 0]
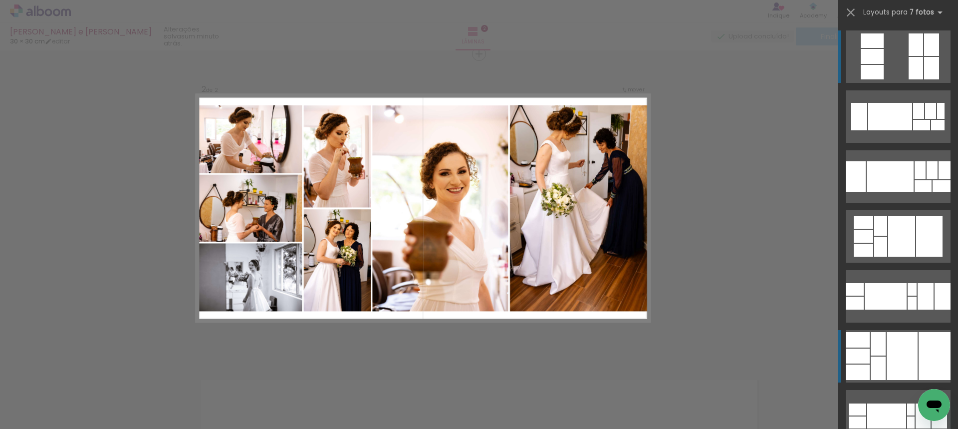
click at [903, 347] on div at bounding box center [902, 356] width 31 height 48
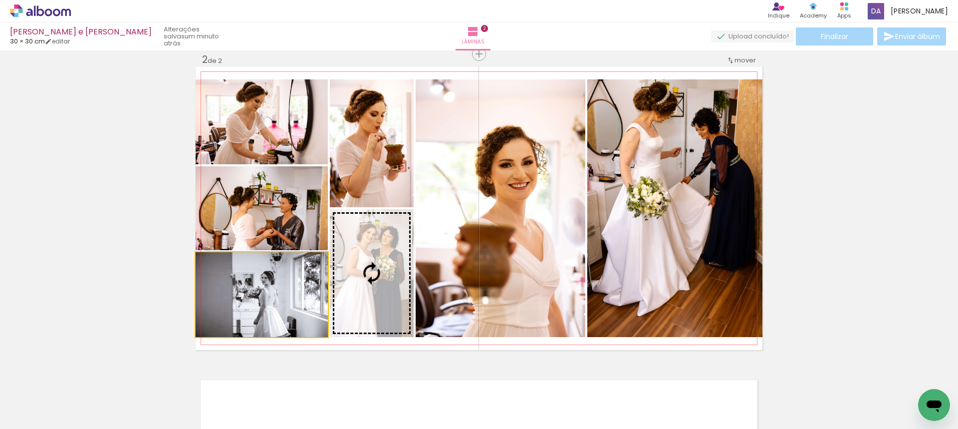
drag, startPoint x: 308, startPoint y: 304, endPoint x: 498, endPoint y: 264, distance: 194.6
click at [0, 0] on slot at bounding box center [0, 0] width 0 height 0
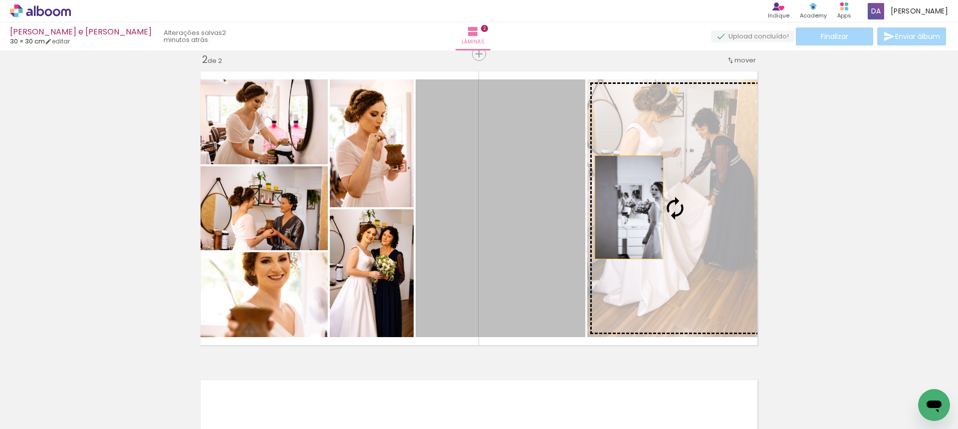
drag, startPoint x: 528, startPoint y: 214, endPoint x: 654, endPoint y: 207, distance: 125.9
click at [0, 0] on slot at bounding box center [0, 0] width 0 height 0
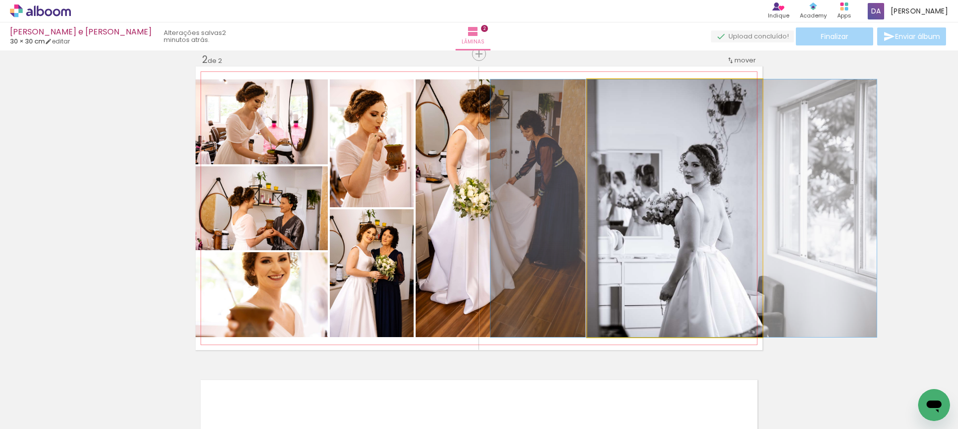
drag, startPoint x: 687, startPoint y: 206, endPoint x: 696, endPoint y: 206, distance: 9.0
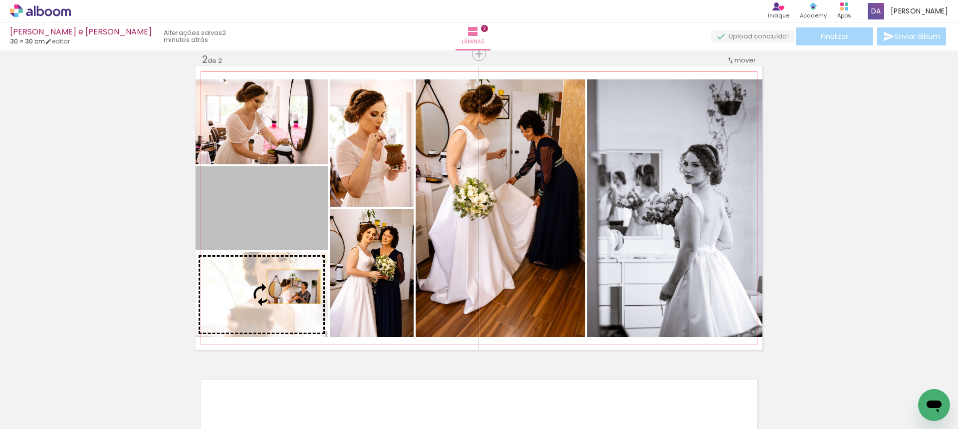
drag, startPoint x: 303, startPoint y: 230, endPoint x: 278, endPoint y: 308, distance: 82.4
click at [0, 0] on slot at bounding box center [0, 0] width 0 height 0
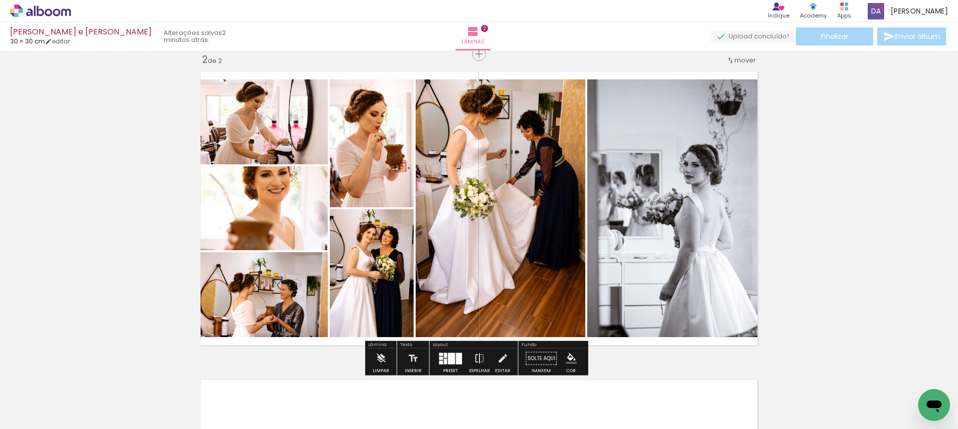
click at [120, 194] on div "Inserir lâmina 1 de 2 Inserir lâmina 2 de 2" at bounding box center [479, 195] width 958 height 925
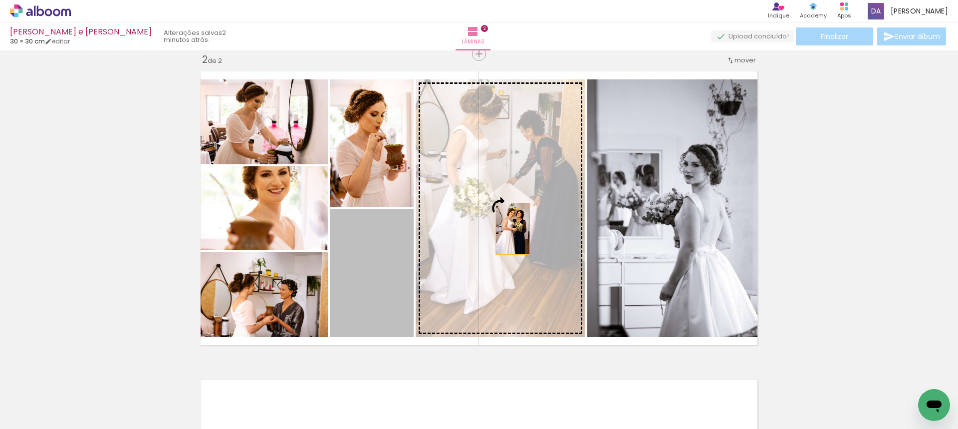
drag, startPoint x: 391, startPoint y: 267, endPoint x: 515, endPoint y: 227, distance: 130.5
click at [0, 0] on slot at bounding box center [0, 0] width 0 height 0
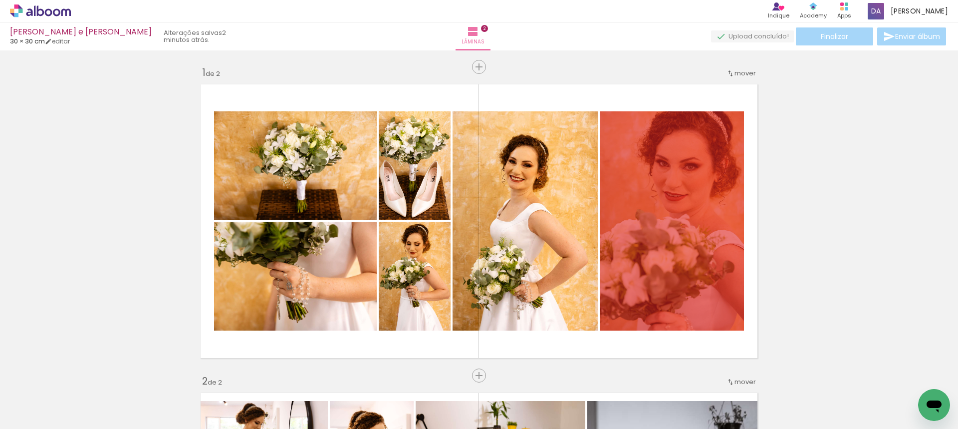
scroll to position [0, 796]
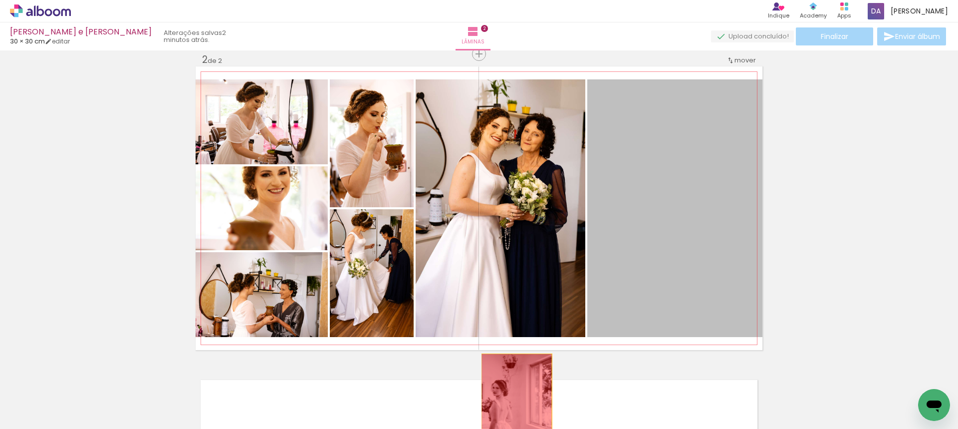
drag, startPoint x: 651, startPoint y: 226, endPoint x: 489, endPoint y: 414, distance: 247.3
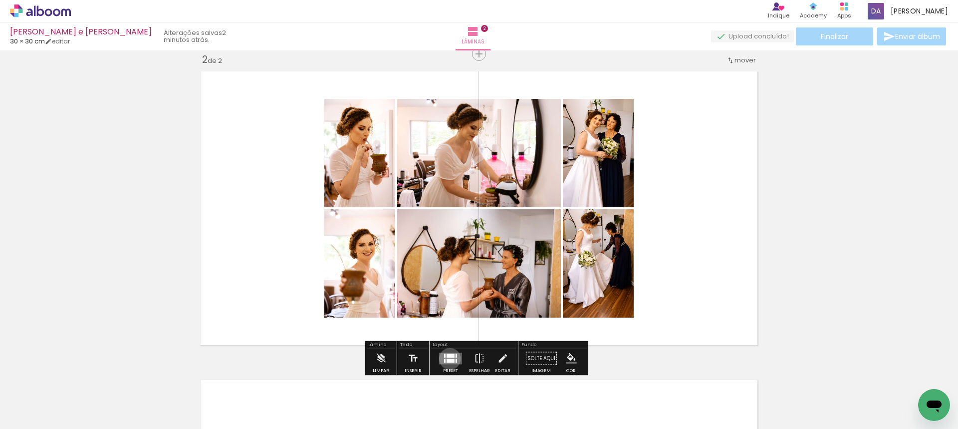
click at [448, 358] on div at bounding box center [451, 360] width 8 height 4
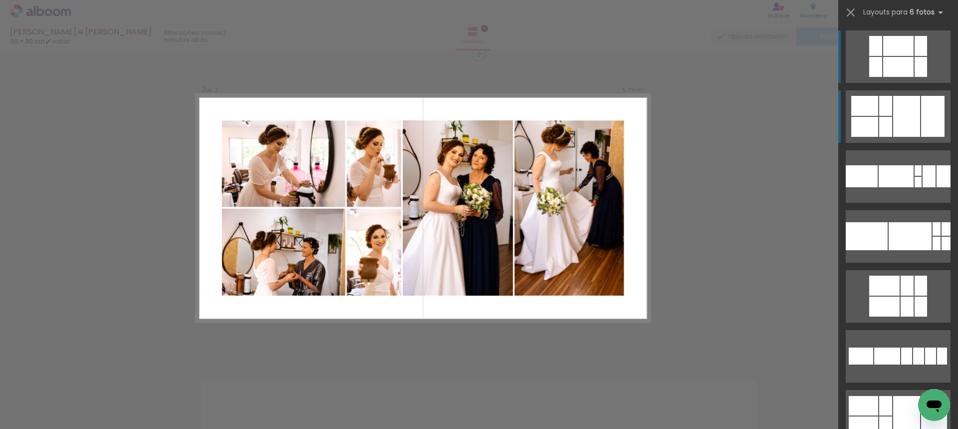
click at [883, 116] on quentale-layouter at bounding box center [898, 116] width 105 height 52
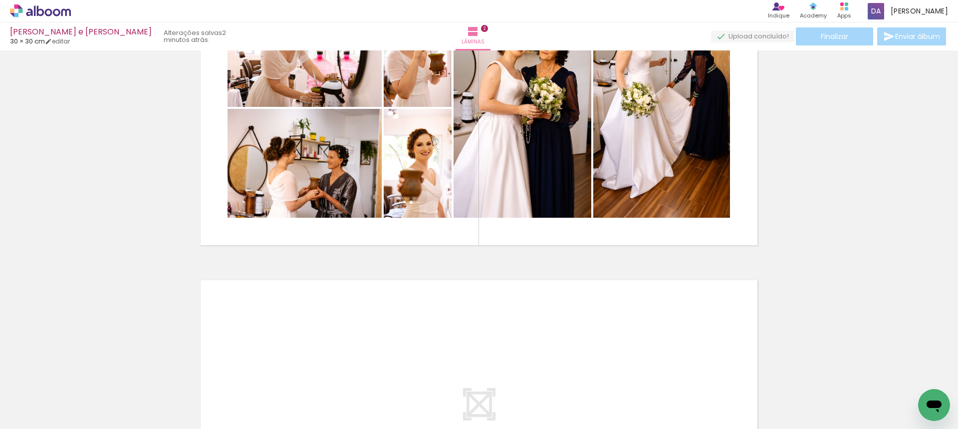
scroll to position [0, 277]
click at [305, 375] on iron-icon at bounding box center [303, 375] width 10 height 10
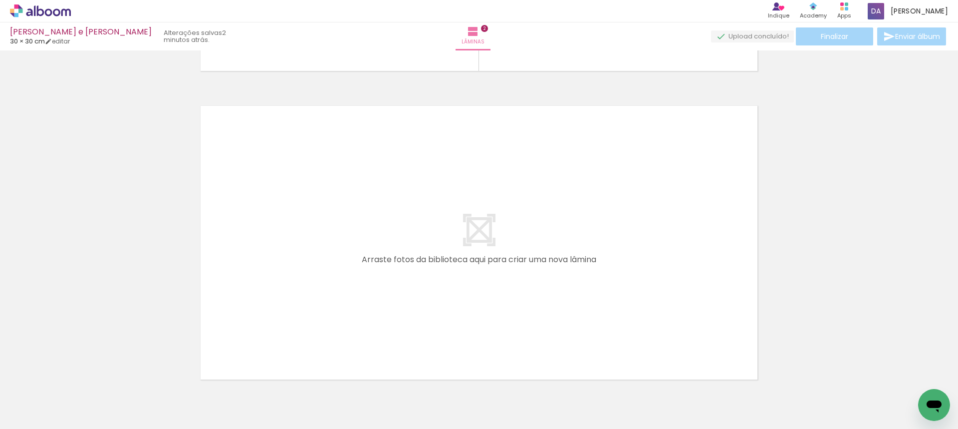
scroll to position [599, 0]
drag, startPoint x: 175, startPoint y: 393, endPoint x: 223, endPoint y: 374, distance: 51.7
click at [268, 304] on quentale-workspace at bounding box center [479, 214] width 958 height 429
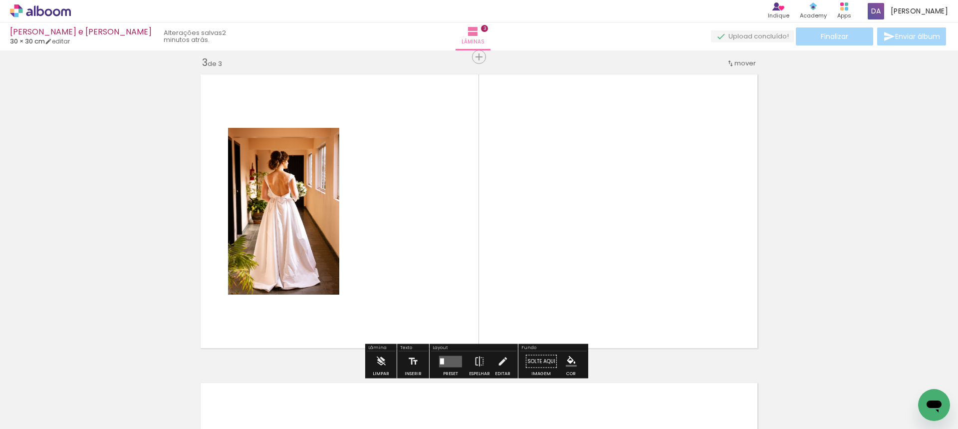
click at [229, 375] on div at bounding box center [224, 394] width 33 height 49
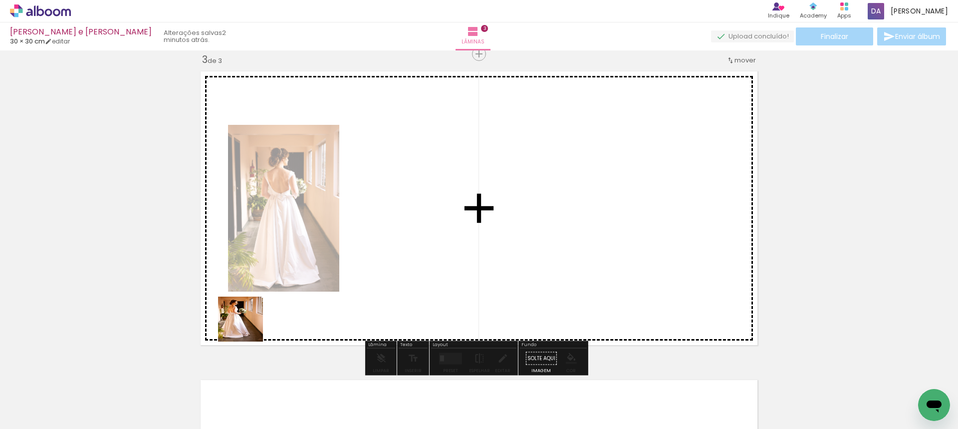
drag, startPoint x: 229, startPoint y: 375, endPoint x: 279, endPoint y: 307, distance: 83.9
click at [272, 263] on quentale-workspace at bounding box center [479, 214] width 958 height 429
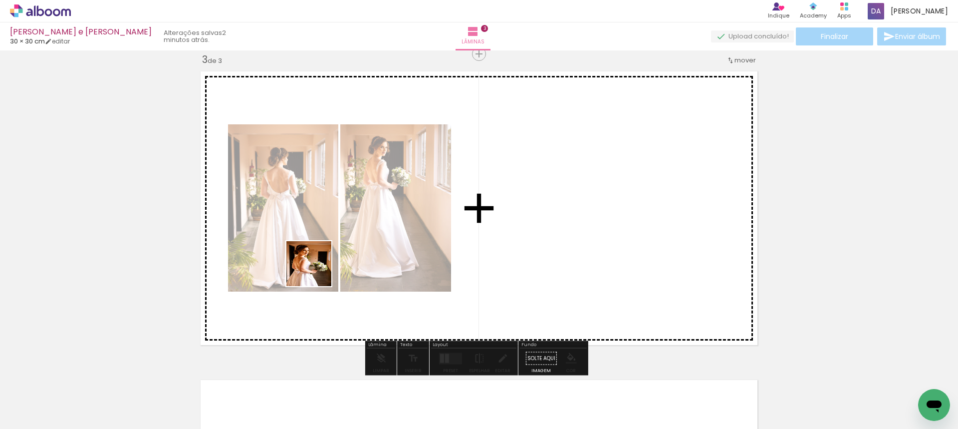
drag, startPoint x: 286, startPoint y: 362, endPoint x: 355, endPoint y: 364, distance: 68.4
click at [324, 256] on quentale-workspace at bounding box center [479, 214] width 958 height 429
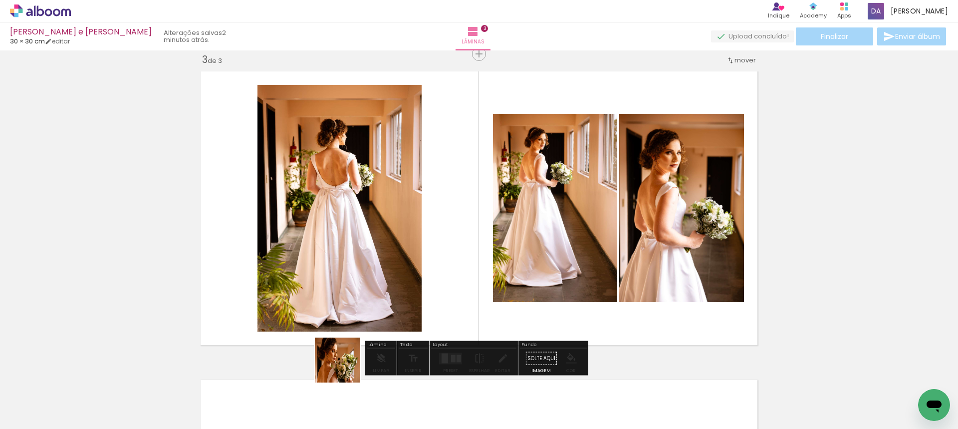
drag, startPoint x: 345, startPoint y: 367, endPoint x: 390, endPoint y: 362, distance: 45.2
click at [365, 279] on quentale-workspace at bounding box center [479, 214] width 958 height 429
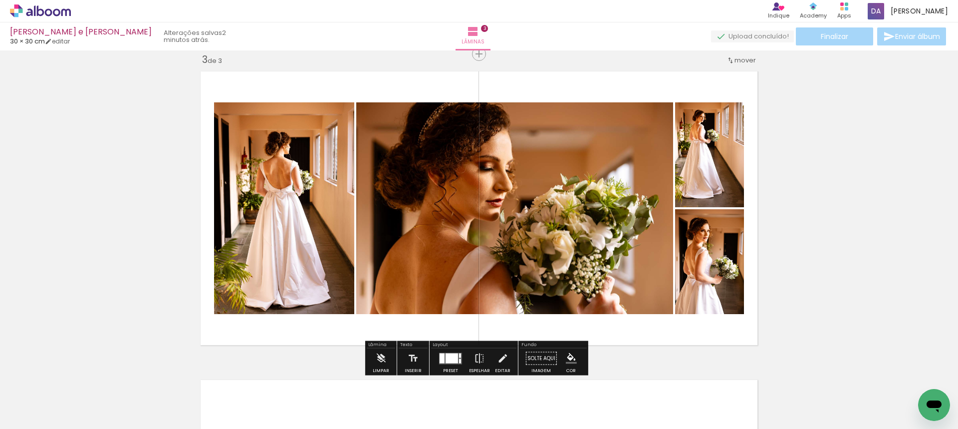
drag, startPoint x: 394, startPoint y: 290, endPoint x: 438, endPoint y: 378, distance: 97.9
click at [396, 266] on quentale-workspace at bounding box center [479, 214] width 958 height 429
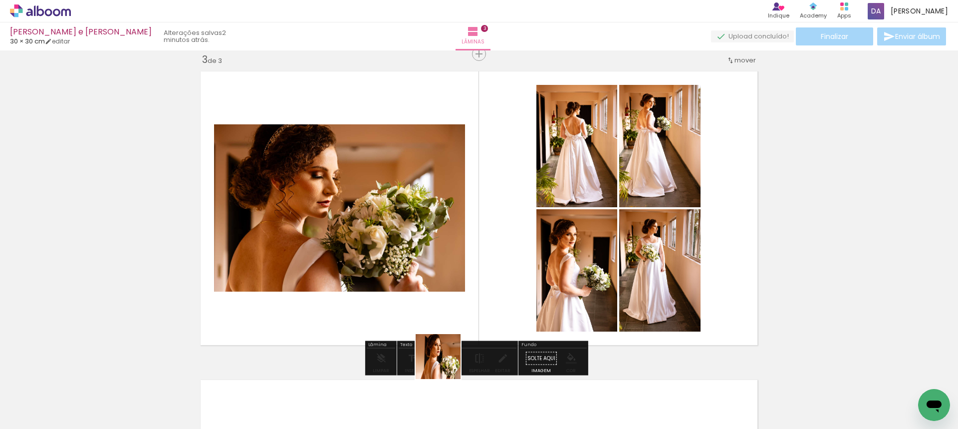
drag, startPoint x: 446, startPoint y: 364, endPoint x: 569, endPoint y: 425, distance: 137.4
click at [445, 271] on quentale-workspace at bounding box center [479, 214] width 958 height 429
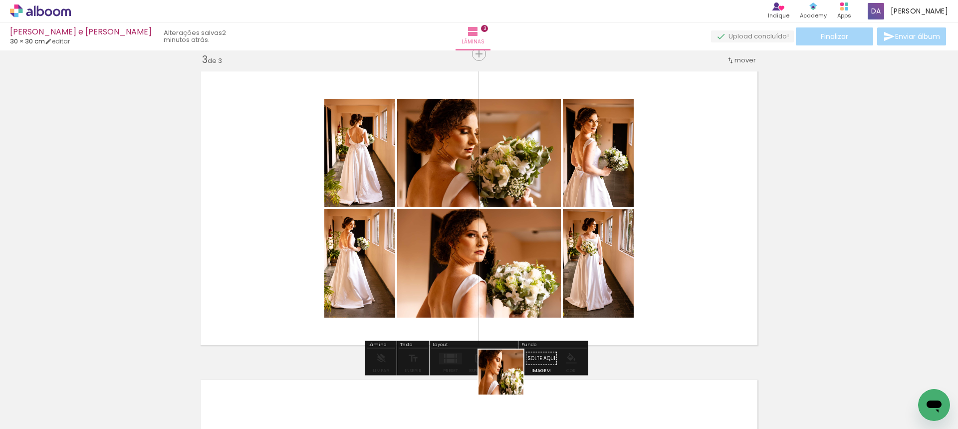
drag, startPoint x: 508, startPoint y: 379, endPoint x: 564, endPoint y: 409, distance: 63.2
click at [500, 286] on quentale-workspace at bounding box center [479, 214] width 958 height 429
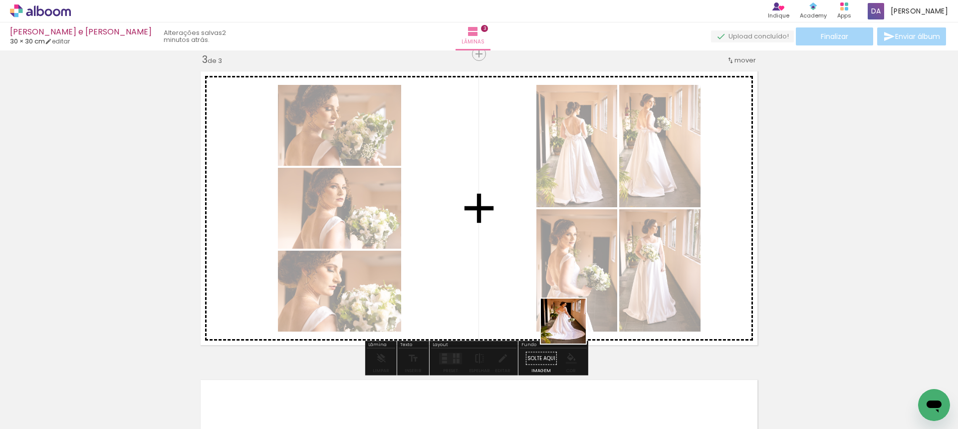
drag, startPoint x: 571, startPoint y: 328, endPoint x: 642, endPoint y: 336, distance: 71.8
click at [571, 293] on quentale-workspace at bounding box center [479, 214] width 958 height 429
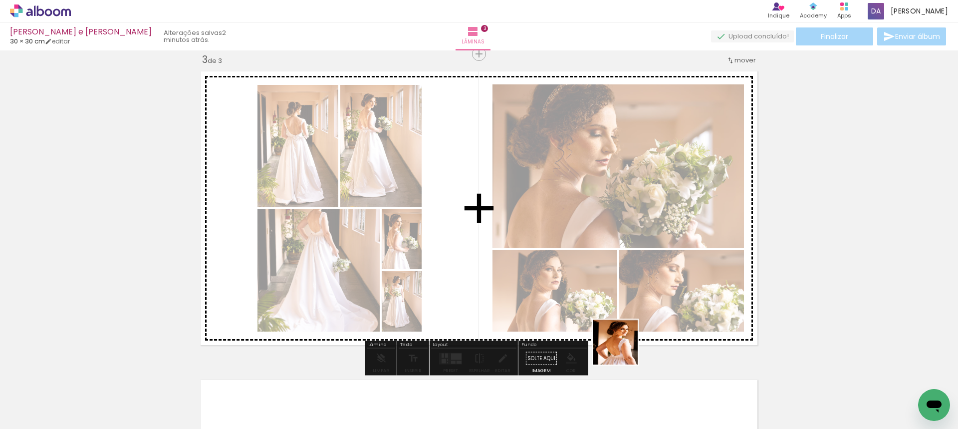
drag, startPoint x: 626, startPoint y: 390, endPoint x: 632, endPoint y: 348, distance: 42.3
click at [612, 287] on quentale-workspace at bounding box center [479, 214] width 958 height 429
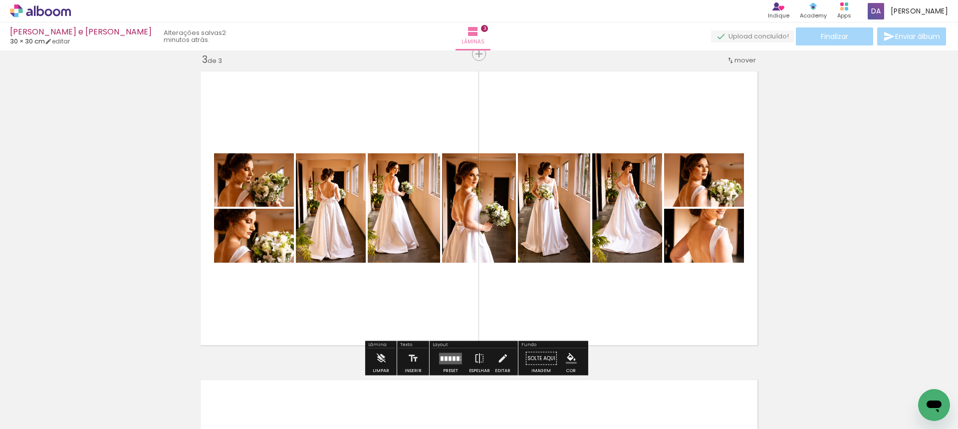
drag, startPoint x: 673, startPoint y: 378, endPoint x: 754, endPoint y: 376, distance: 80.9
click at [652, 245] on quentale-workspace at bounding box center [479, 214] width 958 height 429
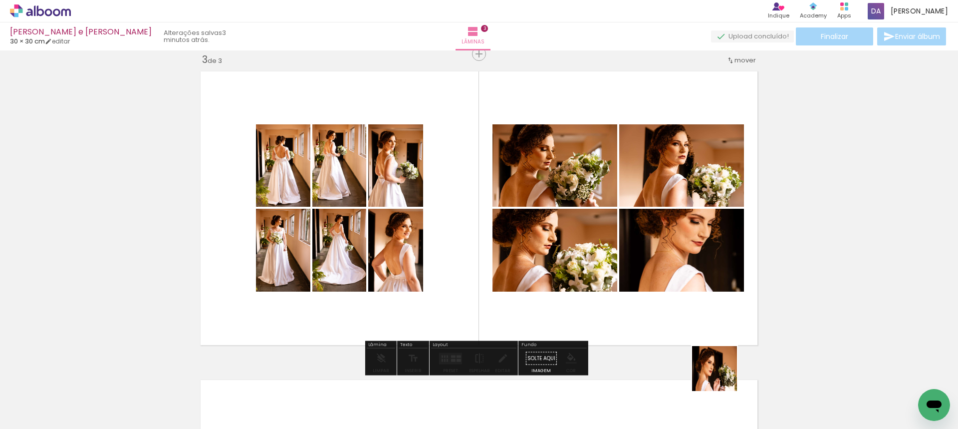
drag, startPoint x: 722, startPoint y: 376, endPoint x: 678, endPoint y: 306, distance: 82.3
click at [638, 255] on quentale-workspace at bounding box center [479, 214] width 958 height 429
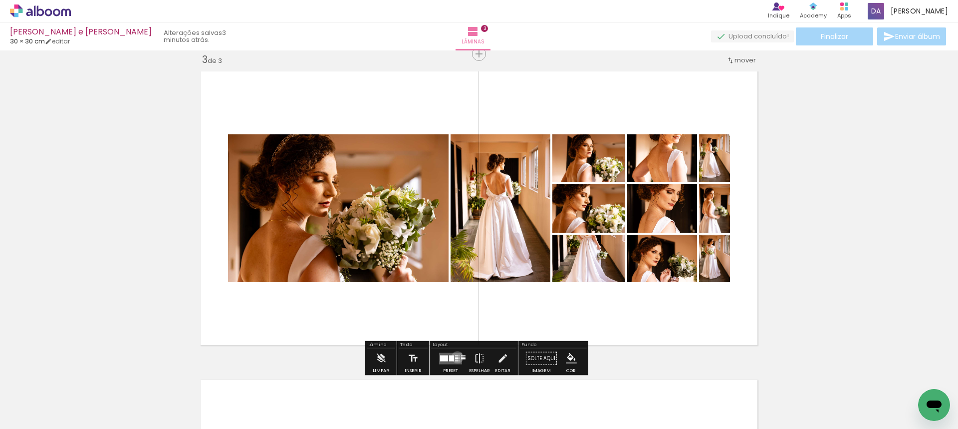
click at [455, 354] on quentale-layouter at bounding box center [450, 357] width 23 height 11
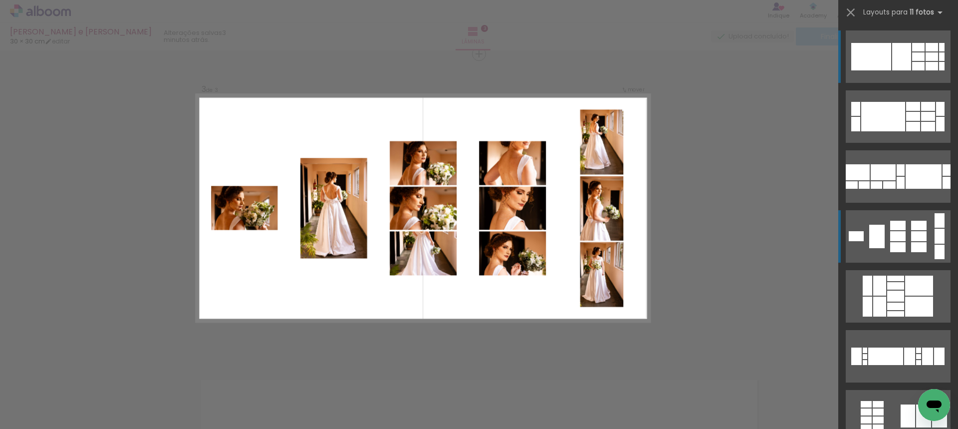
click at [869, 231] on div at bounding box center [876, 236] width 15 height 23
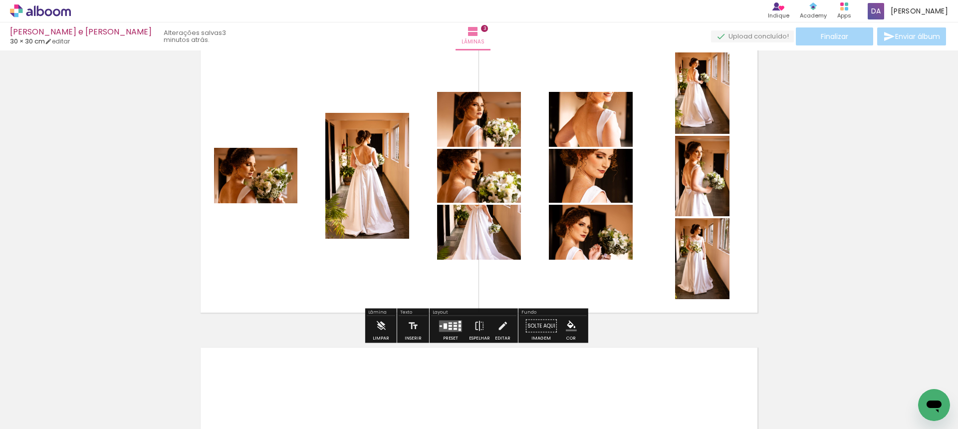
scroll to position [679, 0]
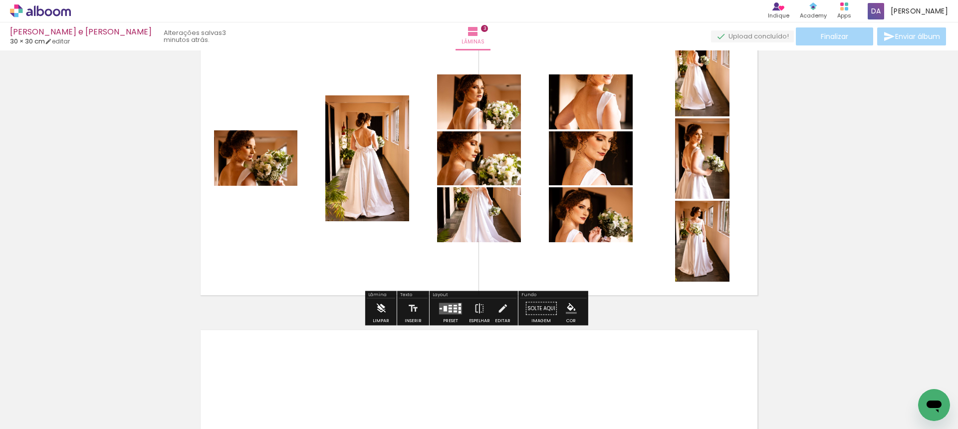
click at [376, 303] on iron-icon at bounding box center [380, 308] width 11 height 20
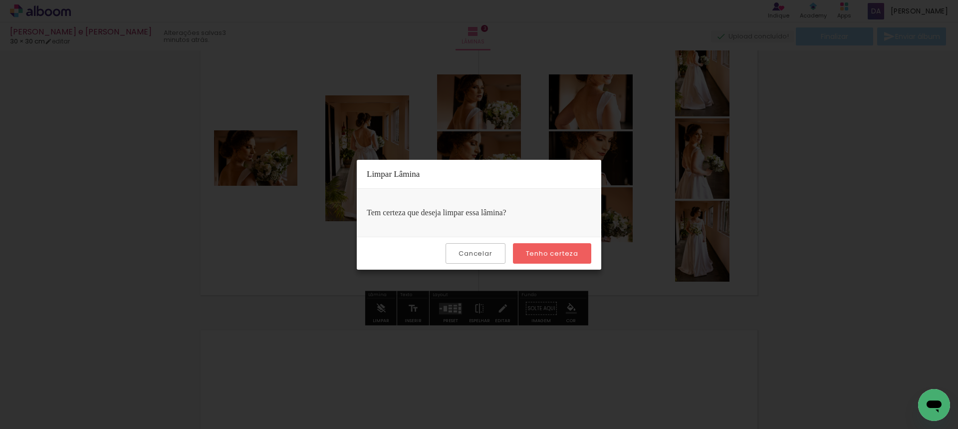
click at [0, 0] on slot "Tenho certeza" at bounding box center [0, 0] width 0 height 0
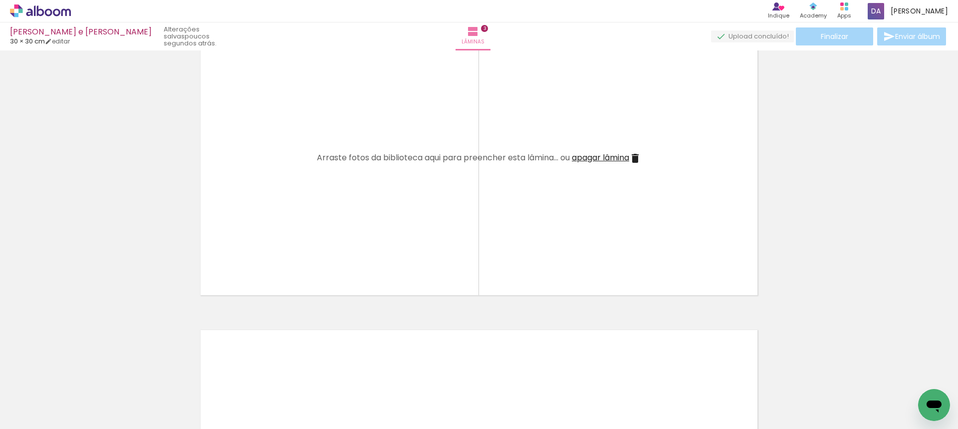
click at [430, 373] on iron-icon at bounding box center [426, 375] width 10 height 10
click at [320, 376] on iron-icon at bounding box center [314, 375] width 10 height 10
click at [260, 375] on iron-icon at bounding box center [258, 375] width 10 height 10
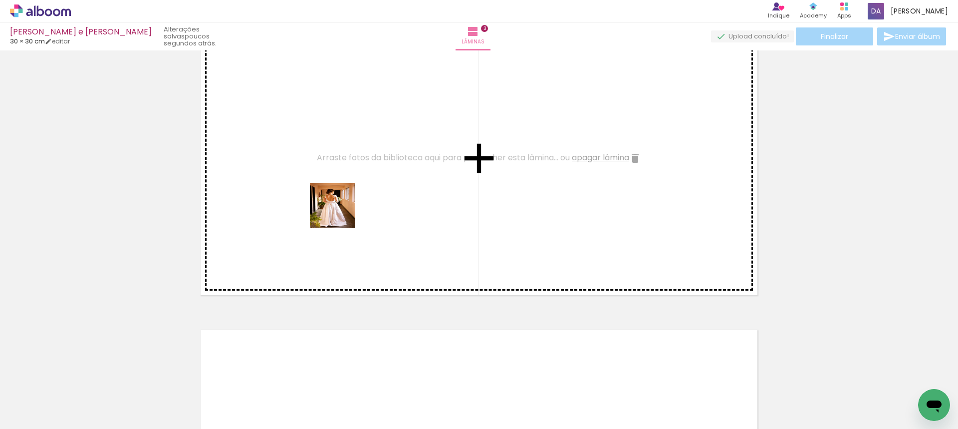
drag, startPoint x: 168, startPoint y: 397, endPoint x: 296, endPoint y: 324, distance: 147.7
click at [340, 212] on quentale-workspace at bounding box center [479, 214] width 958 height 429
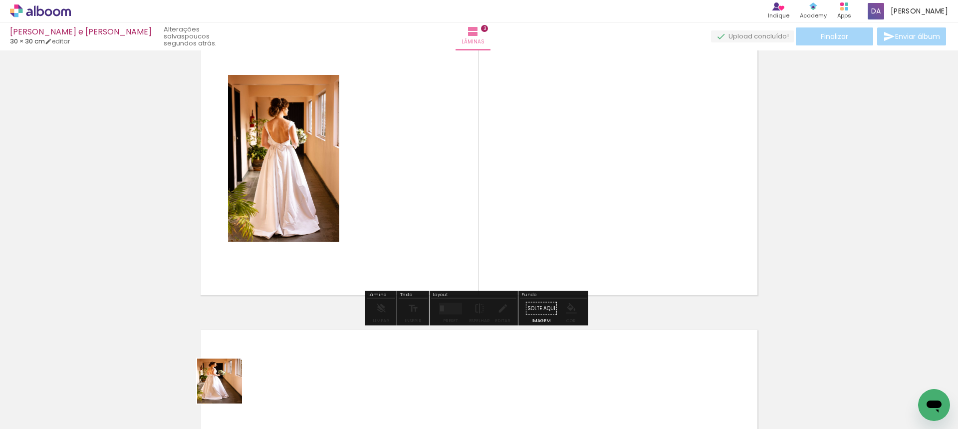
drag, startPoint x: 227, startPoint y: 388, endPoint x: 333, endPoint y: 281, distance: 150.6
click at [326, 203] on quentale-workspace at bounding box center [479, 214] width 958 height 429
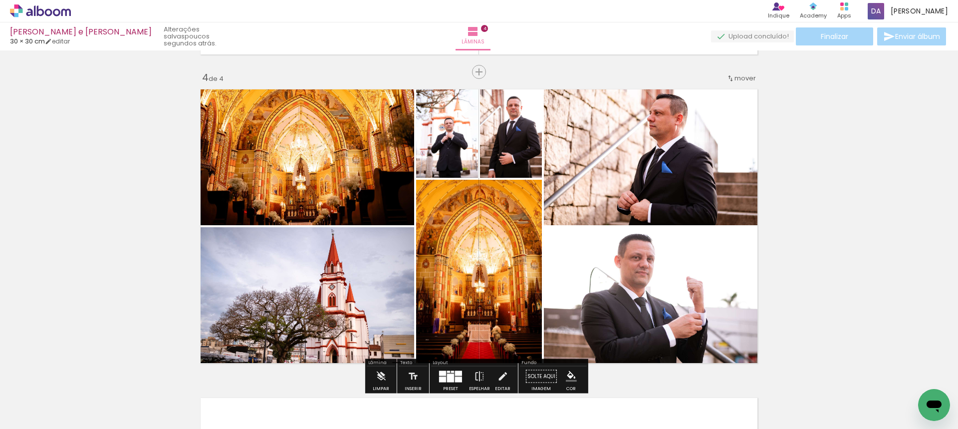
scroll to position [938, 0]
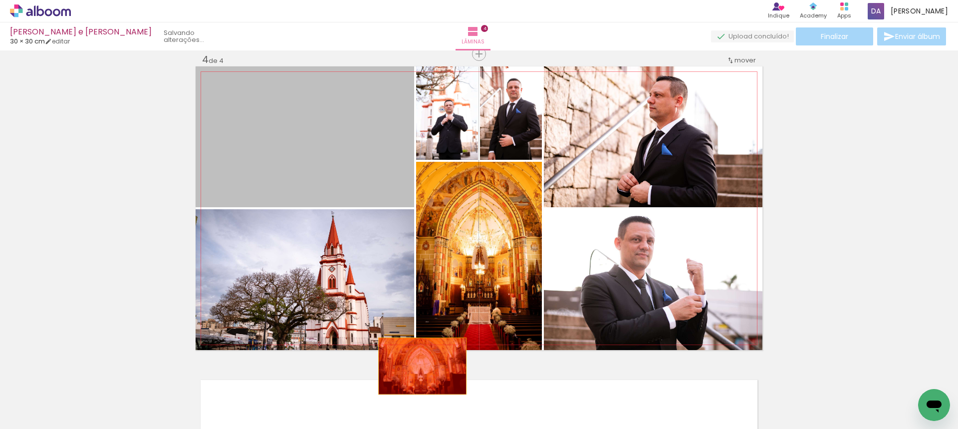
drag, startPoint x: 344, startPoint y: 153, endPoint x: 419, endPoint y: 366, distance: 225.6
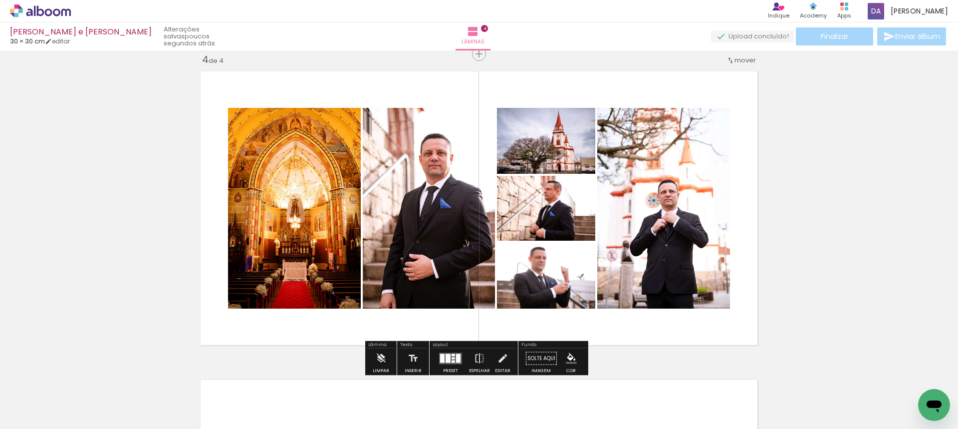
click at [456, 357] on div at bounding box center [458, 357] width 4 height 9
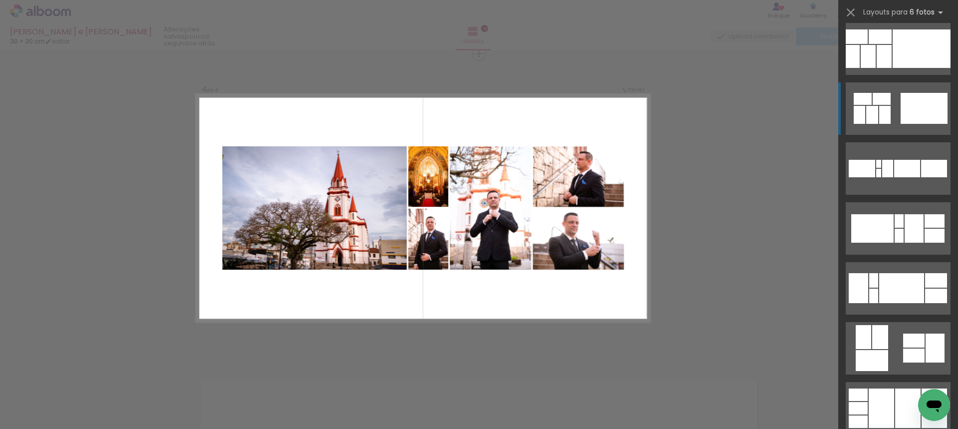
scroll to position [549, 0]
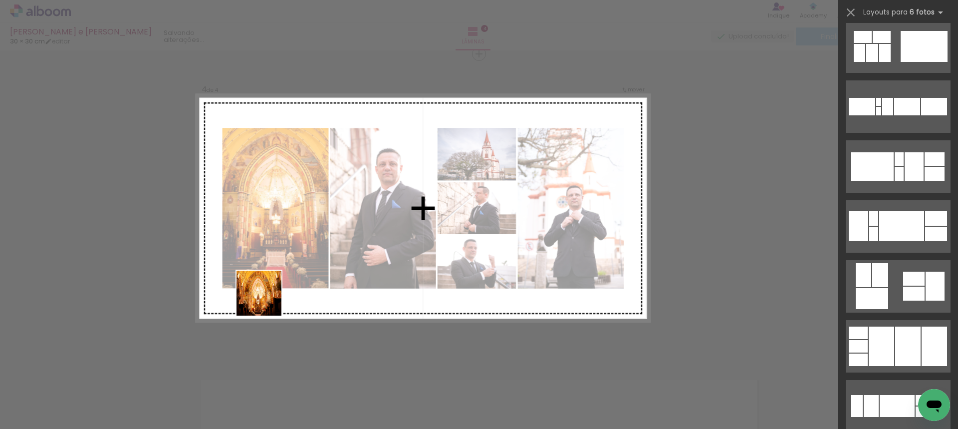
drag, startPoint x: 266, startPoint y: 300, endPoint x: 361, endPoint y: 274, distance: 98.3
click at [338, 242] on quentale-workspace at bounding box center [479, 214] width 958 height 429
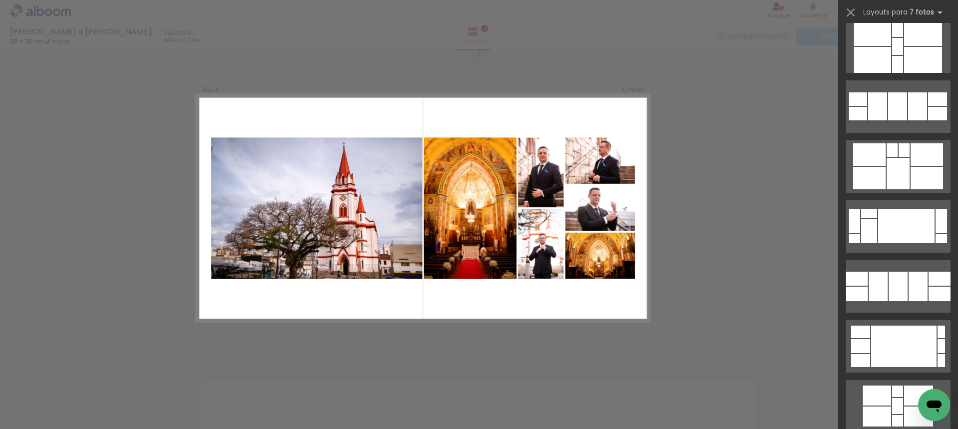
scroll to position [0, 0]
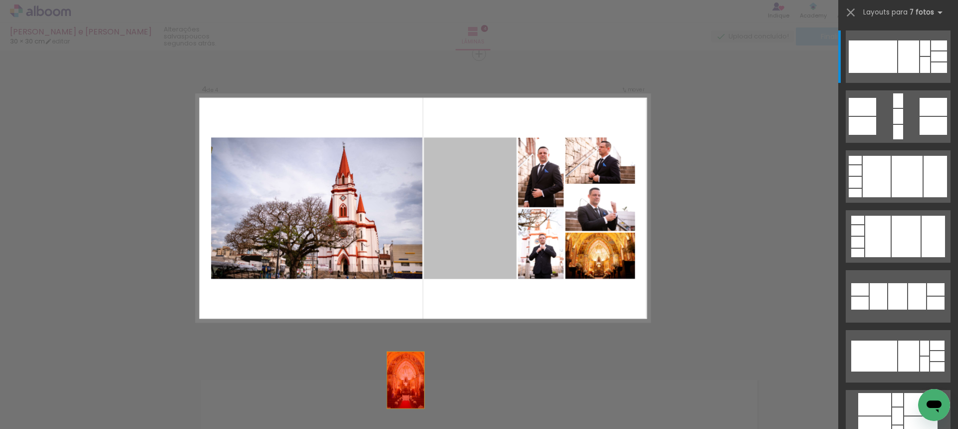
drag, startPoint x: 472, startPoint y: 233, endPoint x: 386, endPoint y: 423, distance: 208.3
click at [386, 423] on quentale-workspace at bounding box center [479, 214] width 958 height 429
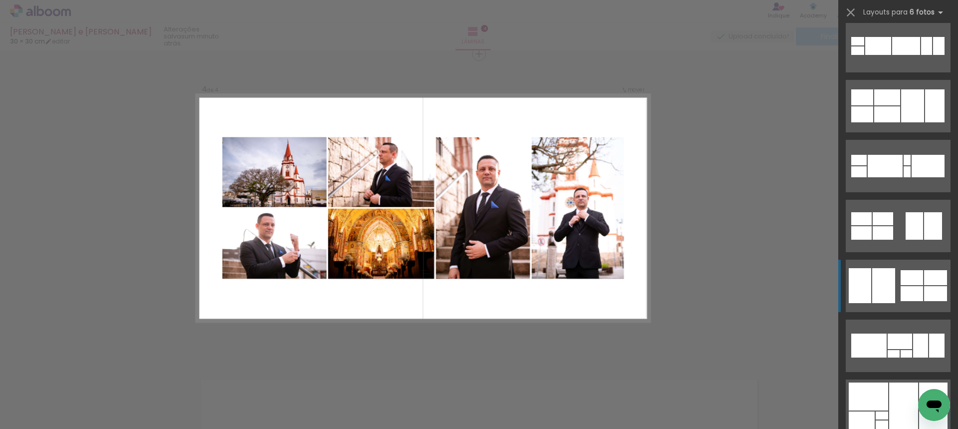
scroll to position [1397, 0]
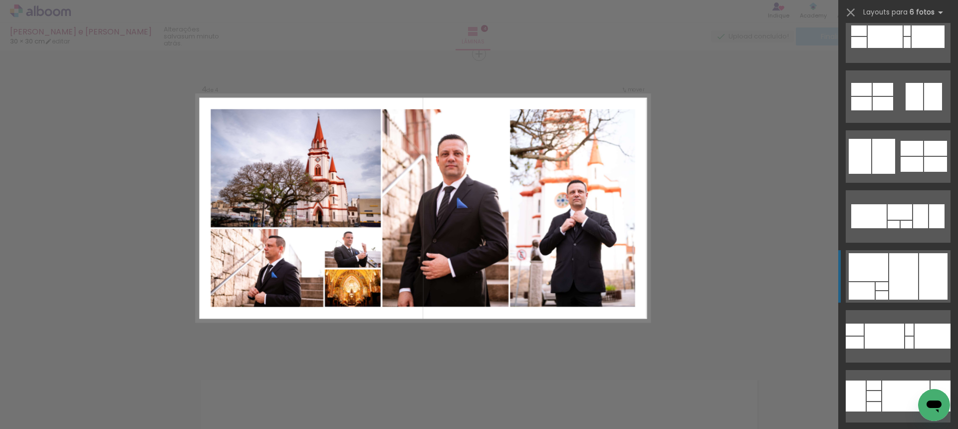
click at [901, 270] on div at bounding box center [903, 276] width 29 height 46
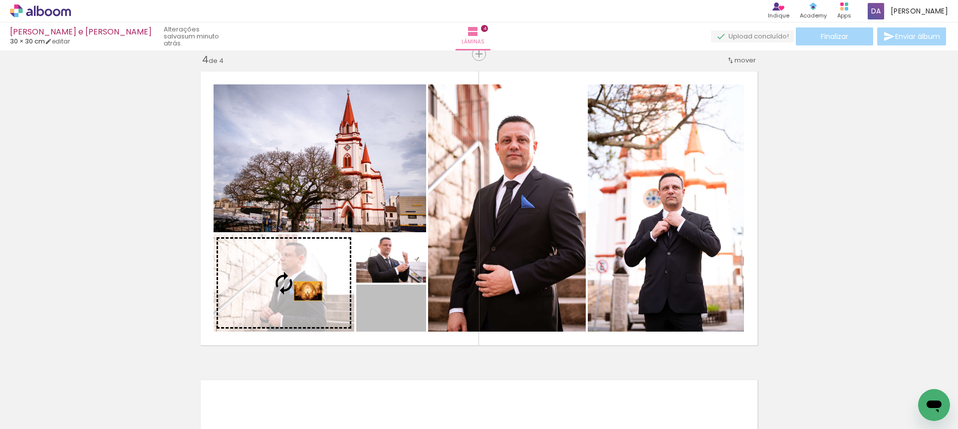
drag, startPoint x: 400, startPoint y: 306, endPoint x: 292, endPoint y: 288, distance: 108.8
click at [0, 0] on slot at bounding box center [0, 0] width 0 height 0
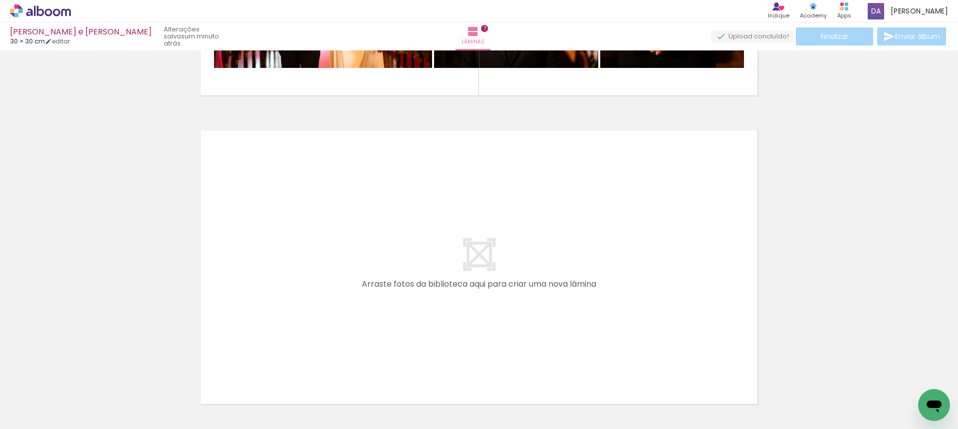
scroll to position [0, 2062]
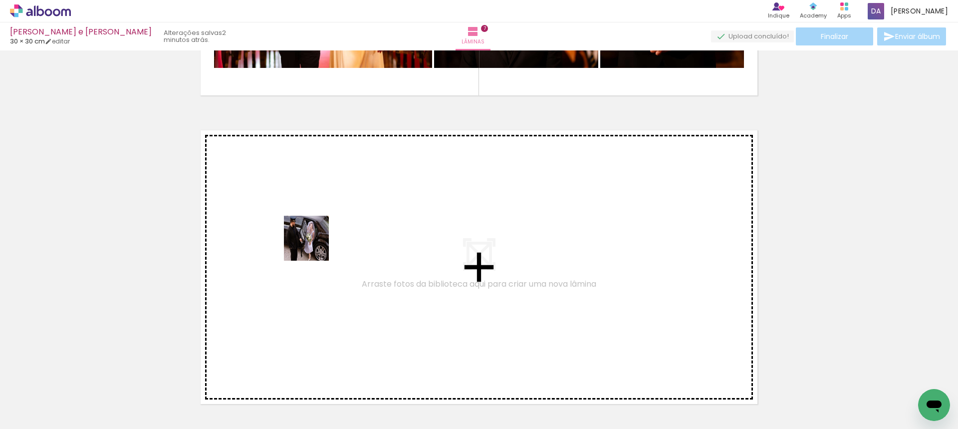
drag, startPoint x: 278, startPoint y: 396, endPoint x: 314, endPoint y: 245, distance: 154.4
click at [314, 245] on quentale-workspace at bounding box center [479, 214] width 958 height 429
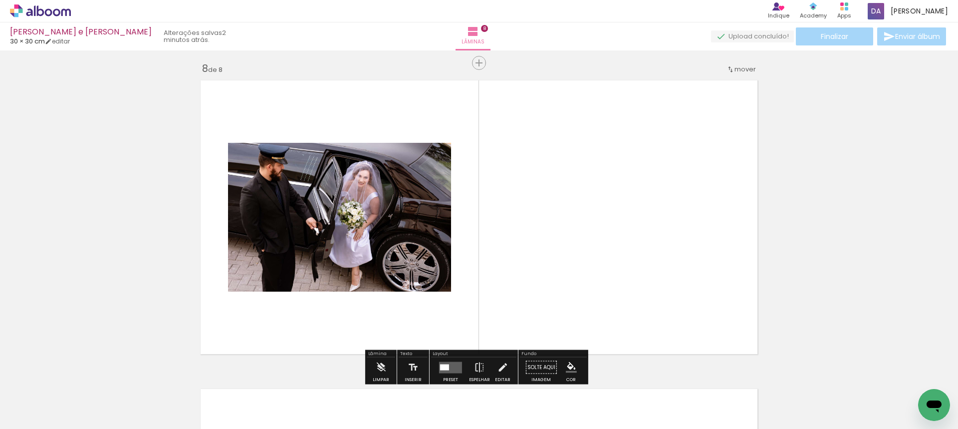
scroll to position [2171, 0]
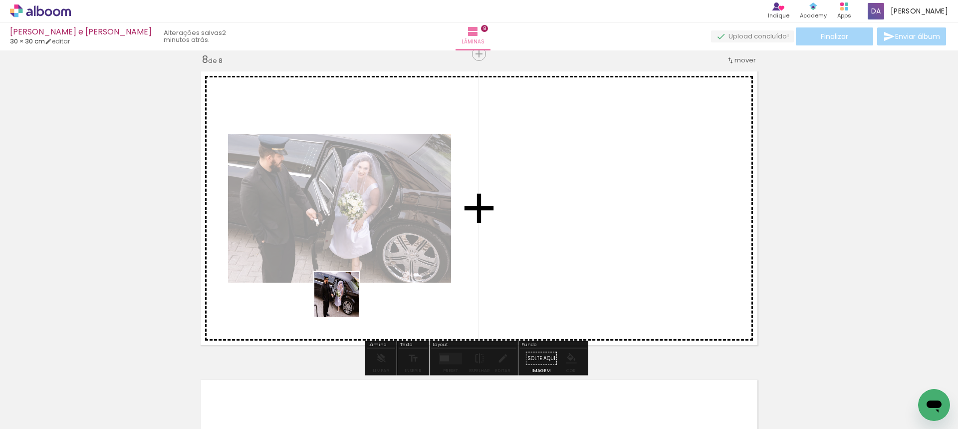
drag, startPoint x: 337, startPoint y: 387, endPoint x: 356, endPoint y: 305, distance: 83.9
click at [347, 279] on quentale-workspace at bounding box center [479, 214] width 958 height 429
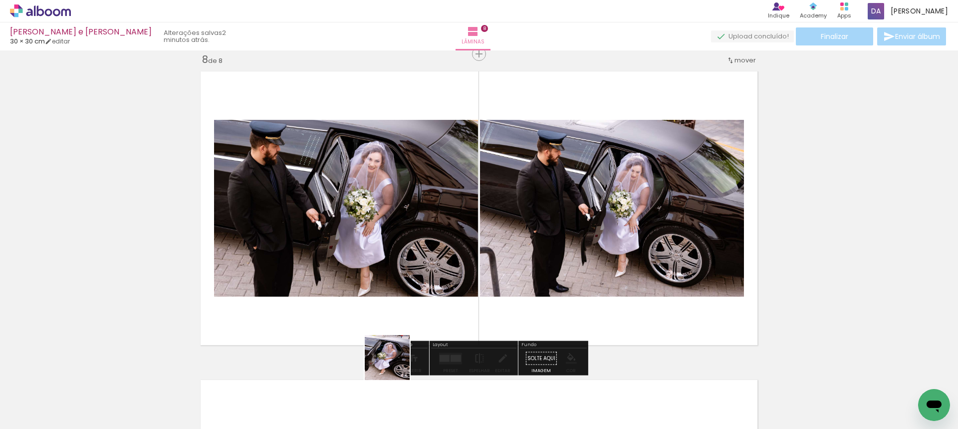
drag, startPoint x: 396, startPoint y: 392, endPoint x: 414, endPoint y: 312, distance: 81.3
click at [414, 305] on quentale-workspace at bounding box center [479, 214] width 958 height 429
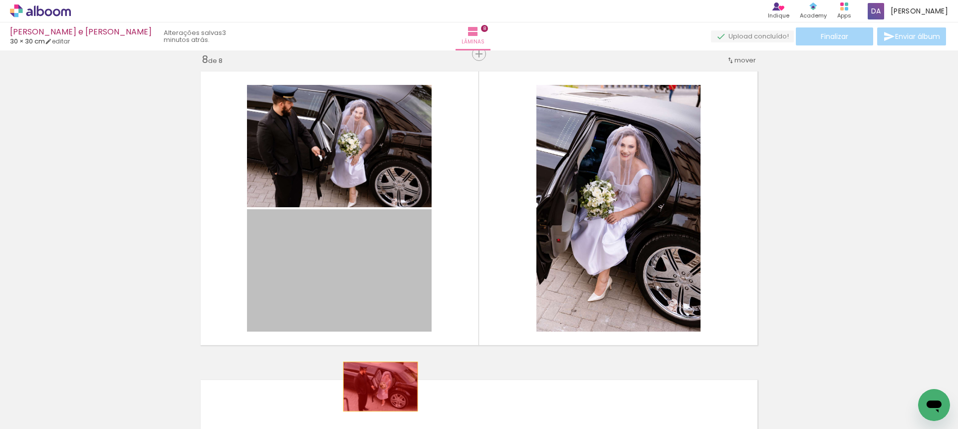
drag, startPoint x: 380, startPoint y: 280, endPoint x: 383, endPoint y: 399, distance: 119.3
click at [376, 408] on quentale-workspace at bounding box center [479, 214] width 958 height 429
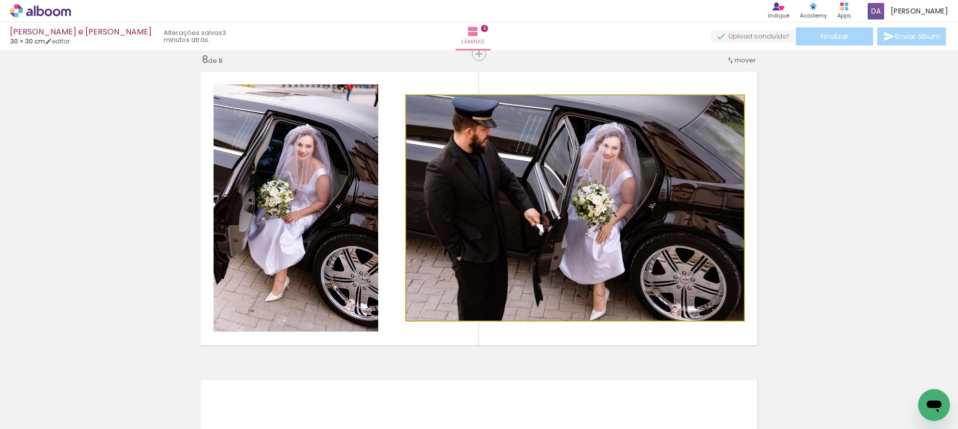
click at [598, 267] on quentale-photo at bounding box center [575, 207] width 338 height 225
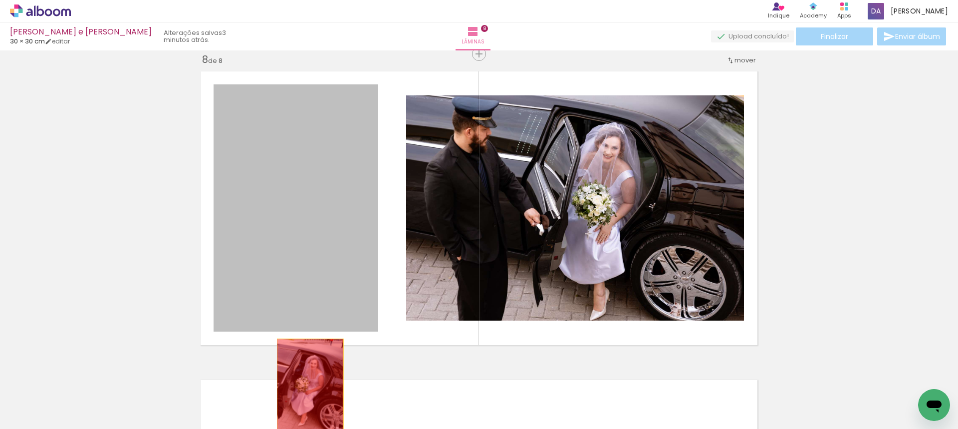
drag, startPoint x: 317, startPoint y: 207, endPoint x: 306, endPoint y: 388, distance: 181.4
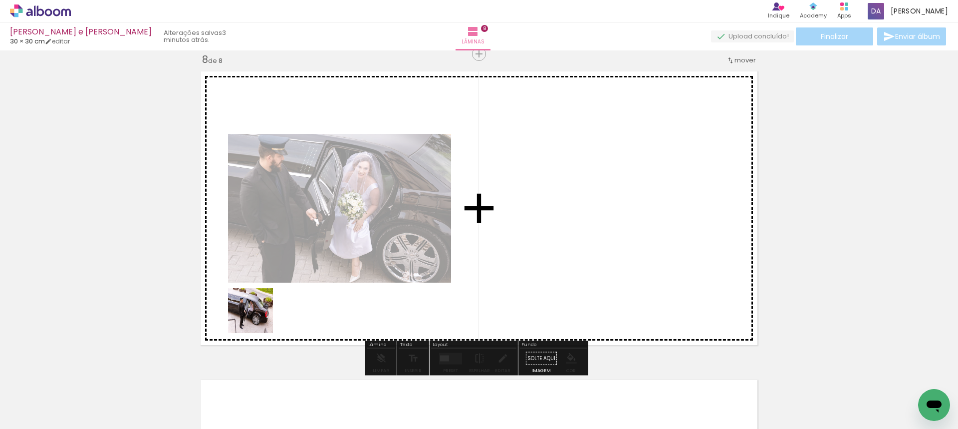
drag, startPoint x: 228, startPoint y: 382, endPoint x: 285, endPoint y: 287, distance: 109.9
click at [284, 285] on quentale-workspace at bounding box center [479, 214] width 958 height 429
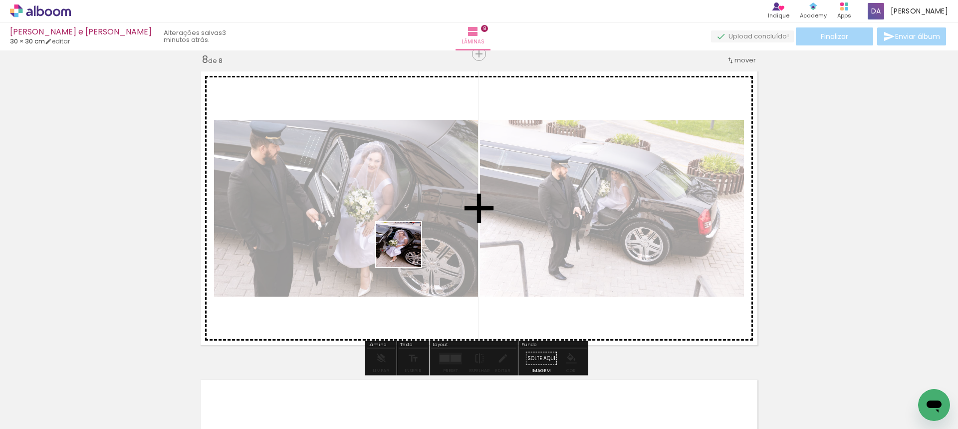
drag, startPoint x: 390, startPoint y: 390, endPoint x: 410, endPoint y: 253, distance: 138.1
click at [418, 230] on quentale-workspace at bounding box center [479, 214] width 958 height 429
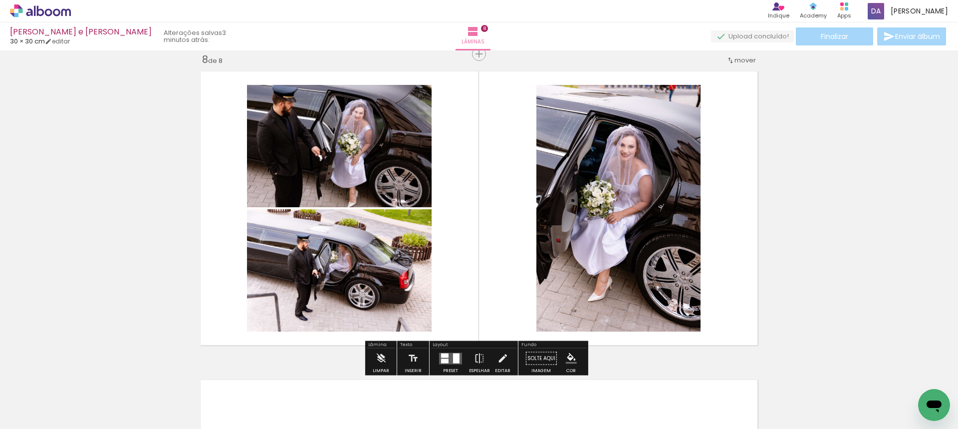
scroll to position [0, 2062]
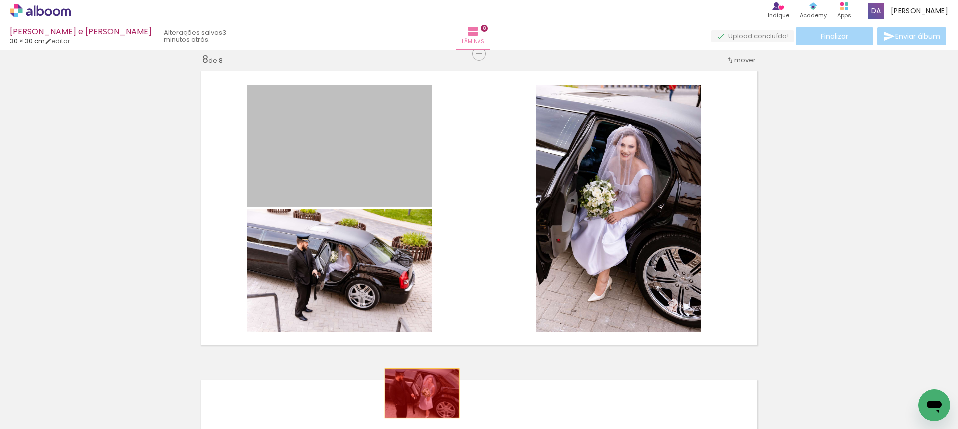
drag, startPoint x: 384, startPoint y: 177, endPoint x: 414, endPoint y: 402, distance: 226.4
click at [414, 402] on quentale-workspace at bounding box center [479, 214] width 958 height 429
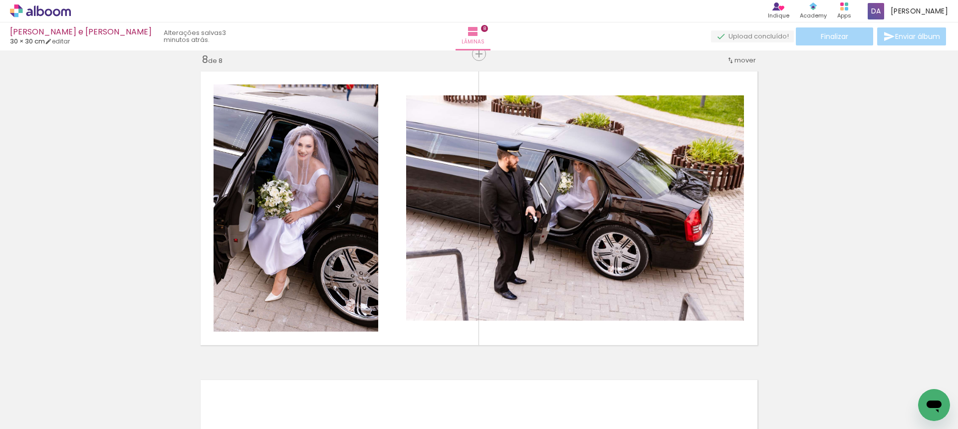
drag, startPoint x: 450, startPoint y: 409, endPoint x: 439, endPoint y: 285, distance: 124.2
click at [441, 263] on quentale-workspace at bounding box center [479, 214] width 958 height 429
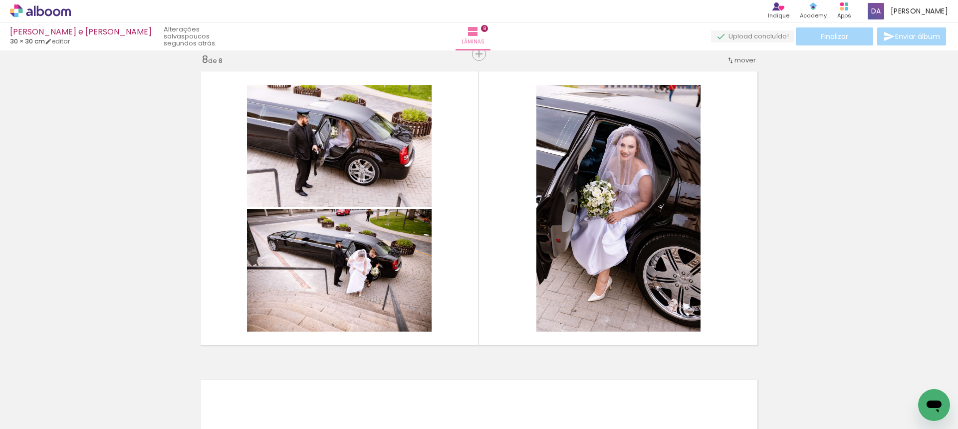
scroll to position [0, 2342]
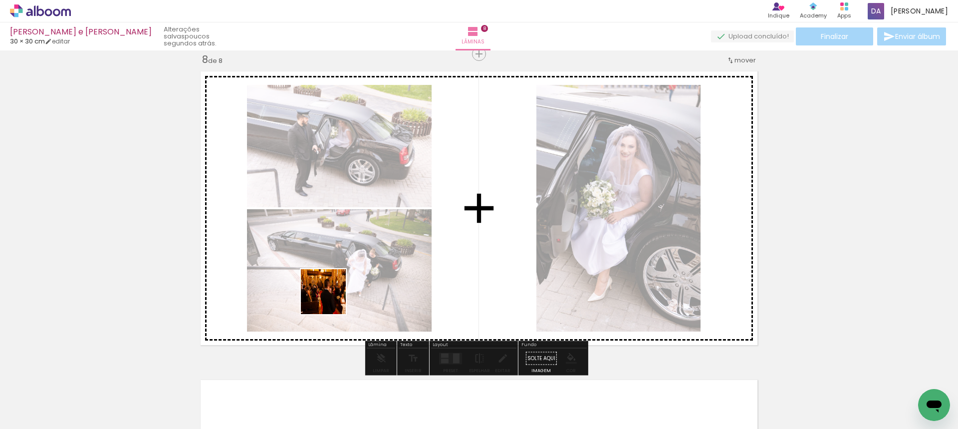
drag, startPoint x: 281, startPoint y: 398, endPoint x: 350, endPoint y: 290, distance: 127.9
click at [352, 275] on quentale-workspace at bounding box center [479, 214] width 958 height 429
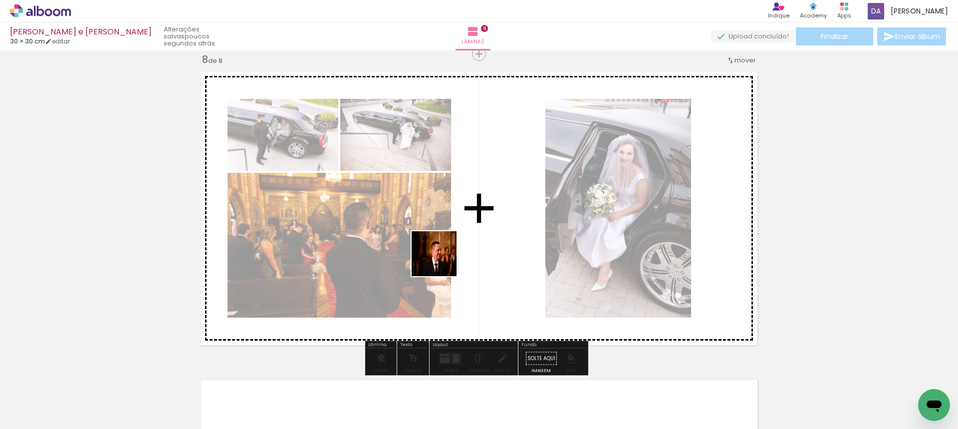
drag, startPoint x: 221, startPoint y: 400, endPoint x: 406, endPoint y: 317, distance: 203.0
click at [442, 260] on quentale-workspace at bounding box center [479, 214] width 958 height 429
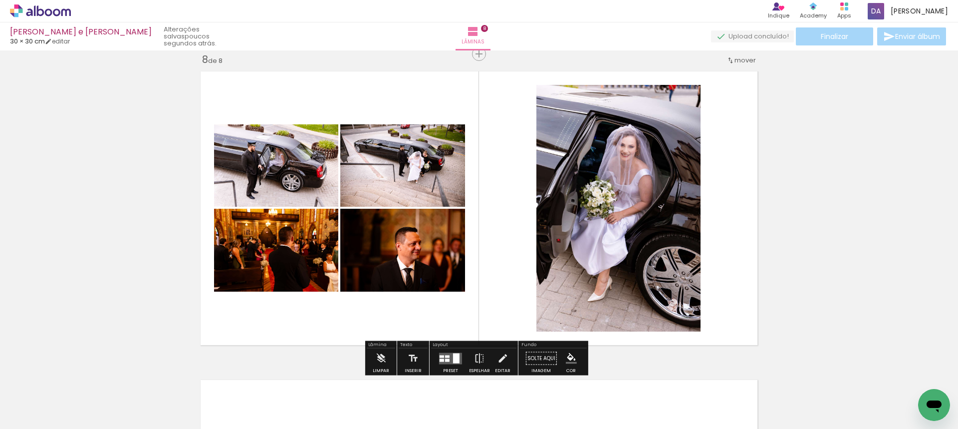
drag, startPoint x: 339, startPoint y: 394, endPoint x: 506, endPoint y: 283, distance: 200.9
click at [520, 270] on quentale-workspace at bounding box center [479, 214] width 958 height 429
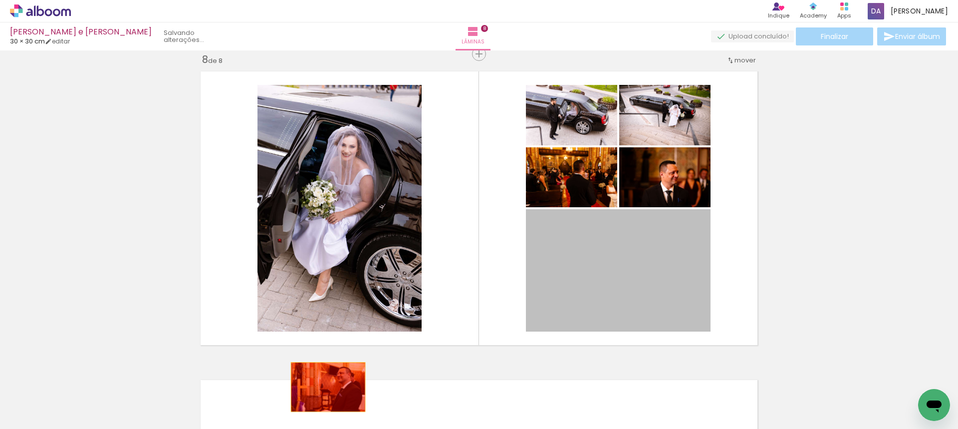
drag, startPoint x: 572, startPoint y: 274, endPoint x: 324, endPoint y: 396, distance: 276.0
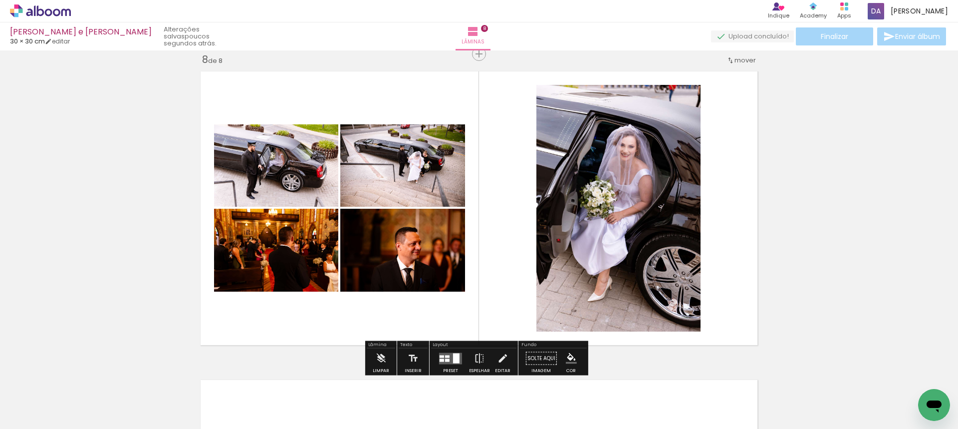
click at [307, 372] on iron-icon at bounding box center [306, 375] width 10 height 10
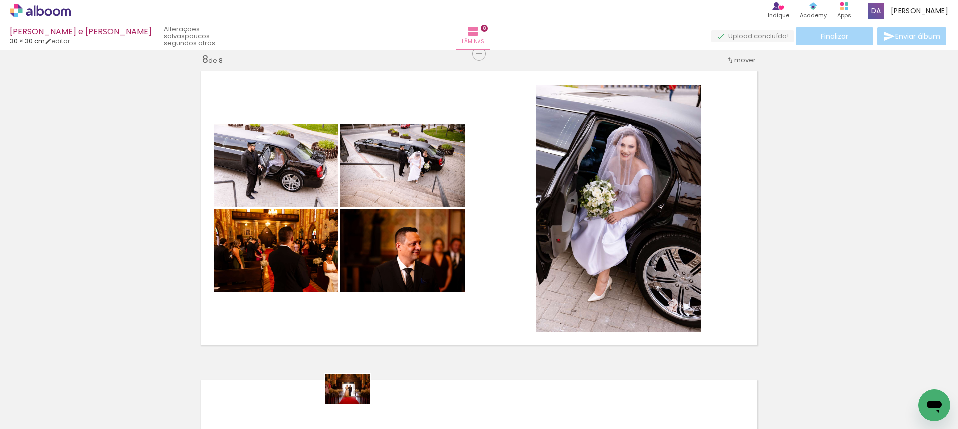
drag, startPoint x: 341, startPoint y: 403, endPoint x: 350, endPoint y: 409, distance: 11.2
click at [350, 409] on div at bounding box center [327, 395] width 49 height 33
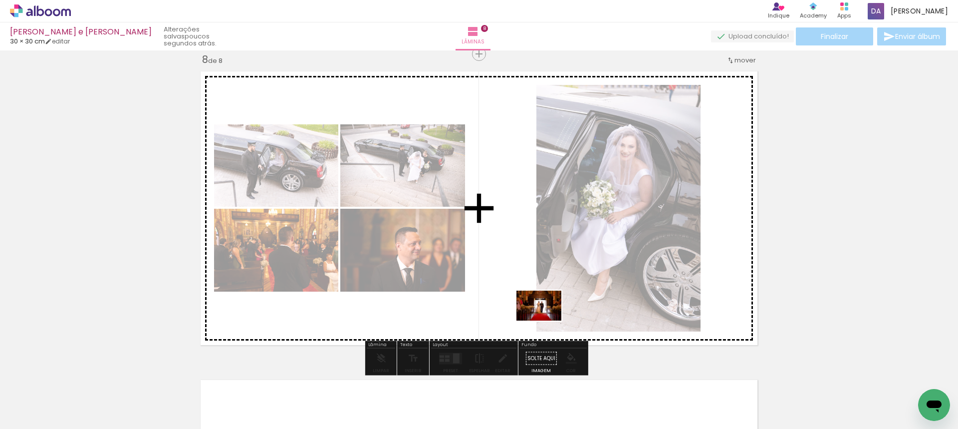
drag, startPoint x: 333, startPoint y: 399, endPoint x: 509, endPoint y: 344, distance: 184.0
click at [550, 314] on quentale-workspace at bounding box center [479, 214] width 958 height 429
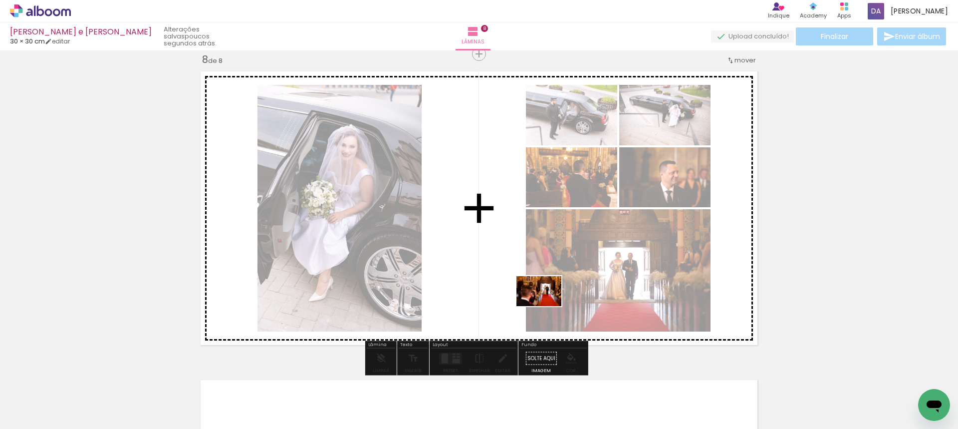
drag, startPoint x: 441, startPoint y: 402, endPoint x: 550, endPoint y: 300, distance: 148.6
click at [551, 300] on quentale-workspace at bounding box center [479, 214] width 958 height 429
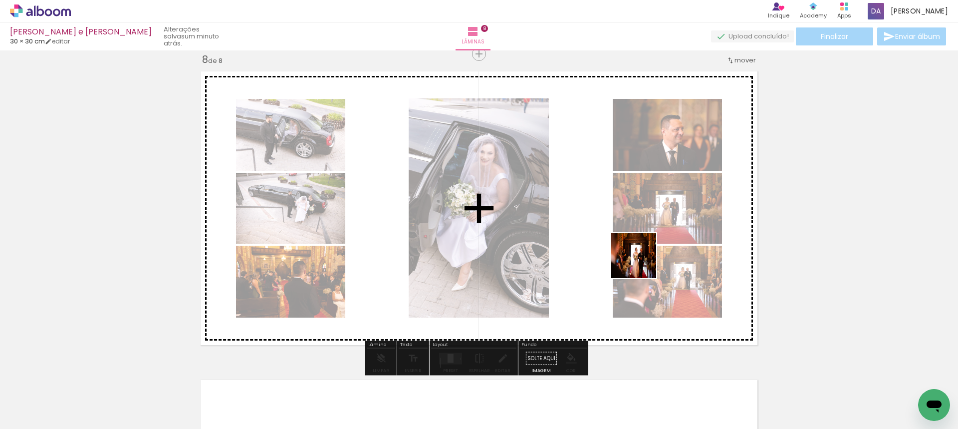
drag, startPoint x: 620, startPoint y: 400, endPoint x: 641, endPoint y: 263, distance: 138.3
click at [641, 263] on quentale-workspace at bounding box center [479, 214] width 958 height 429
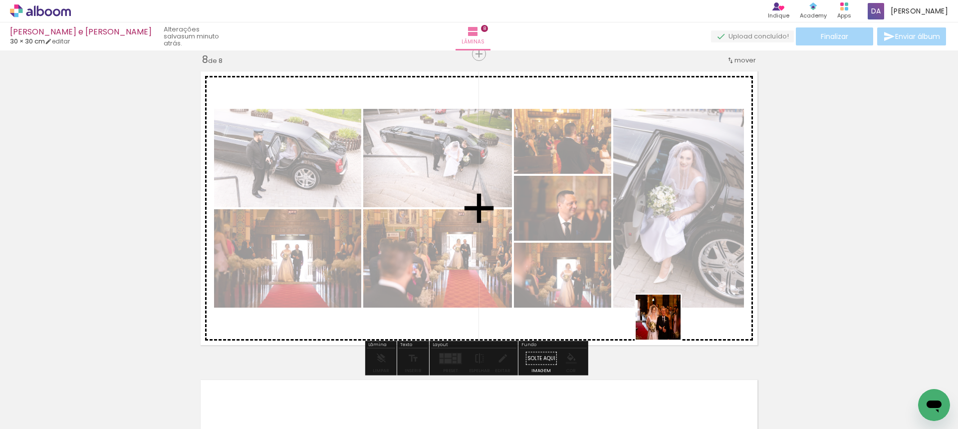
drag, startPoint x: 780, startPoint y: 398, endPoint x: 628, endPoint y: 300, distance: 181.3
click at [630, 295] on quentale-workspace at bounding box center [479, 214] width 958 height 429
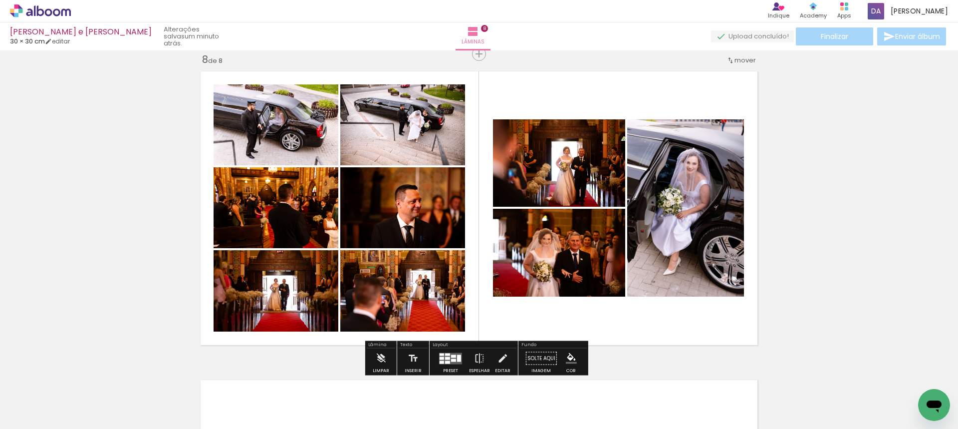
click at [457, 357] on div at bounding box center [459, 357] width 4 height 7
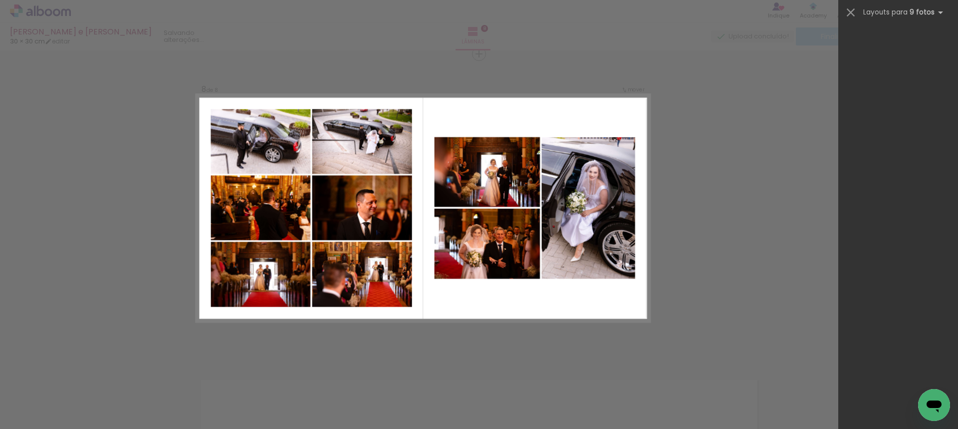
scroll to position [0, 0]
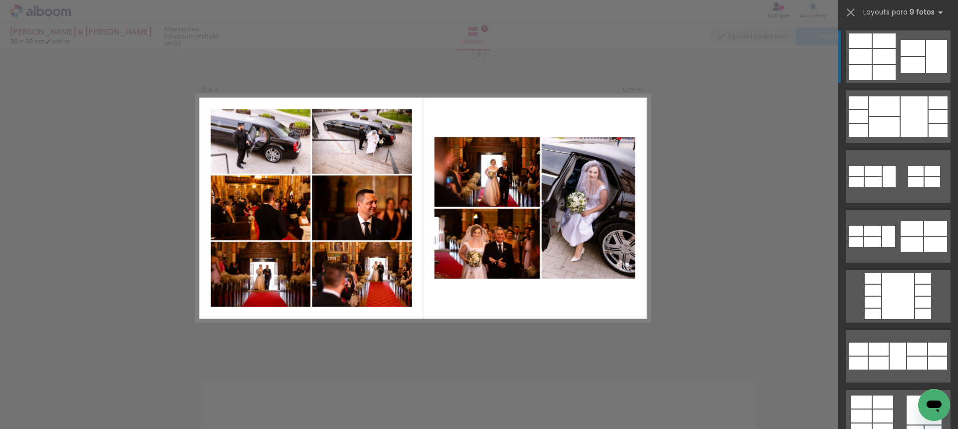
click at [908, 52] on div at bounding box center [913, 48] width 24 height 16
click at [895, 60] on quentale-layouter at bounding box center [898, 56] width 105 height 52
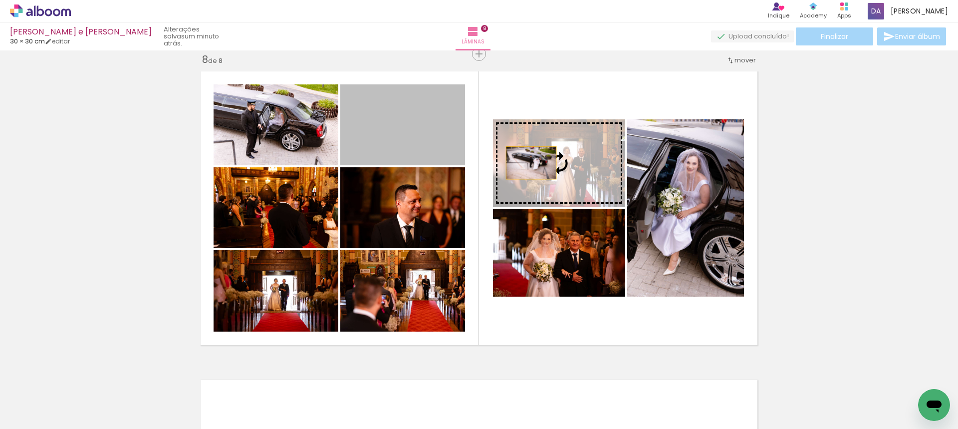
drag, startPoint x: 391, startPoint y: 137, endPoint x: 557, endPoint y: 170, distance: 169.5
click at [0, 0] on slot at bounding box center [0, 0] width 0 height 0
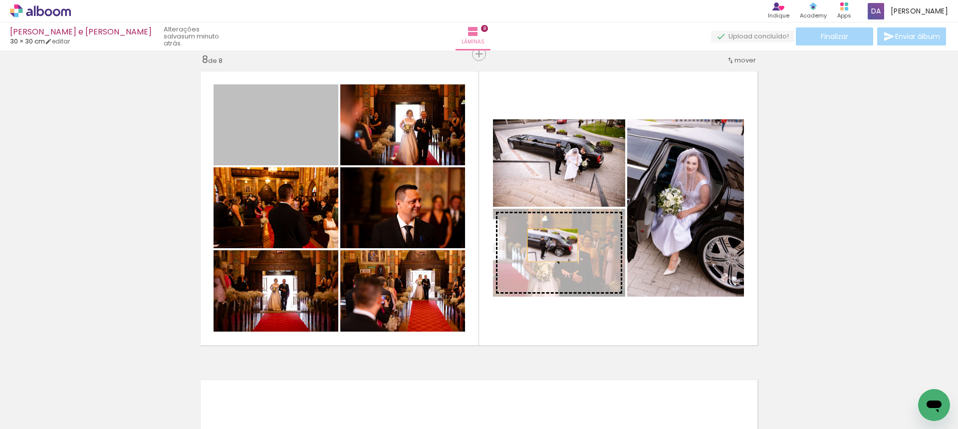
drag, startPoint x: 280, startPoint y: 130, endPoint x: 549, endPoint y: 245, distance: 291.9
click at [0, 0] on slot at bounding box center [0, 0] width 0 height 0
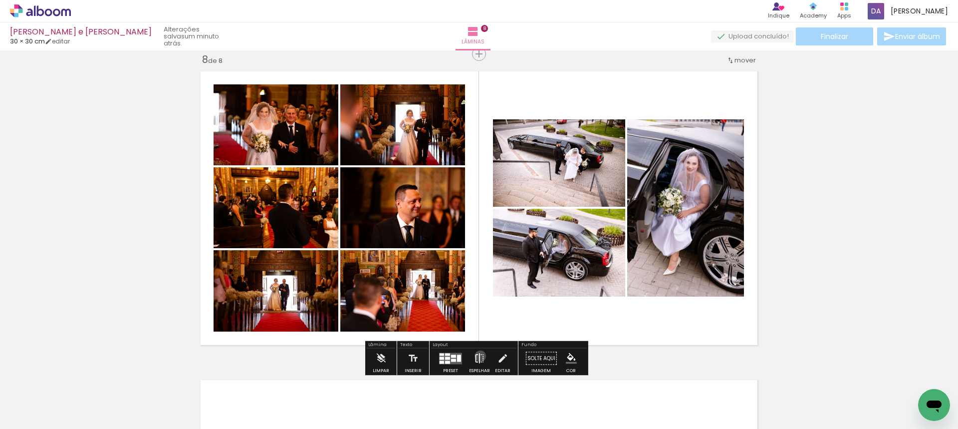
click at [478, 356] on iron-icon at bounding box center [479, 358] width 11 height 20
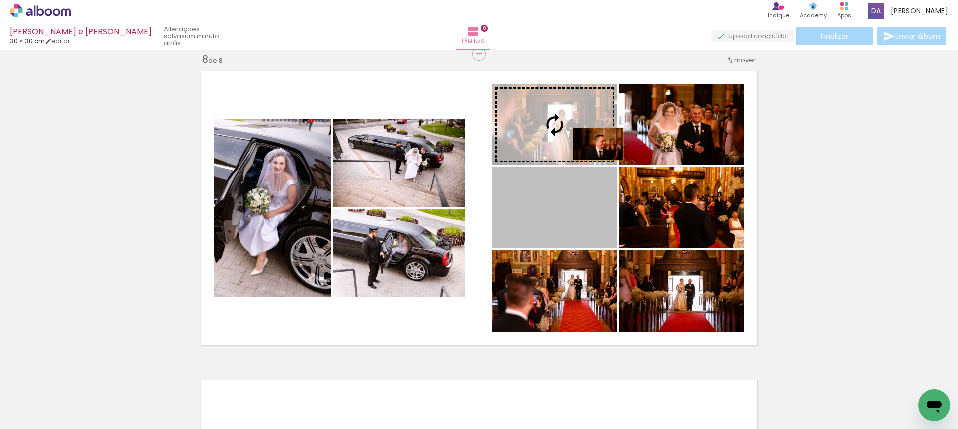
drag, startPoint x: 599, startPoint y: 219, endPoint x: 592, endPoint y: 124, distance: 95.1
click at [0, 0] on slot at bounding box center [0, 0] width 0 height 0
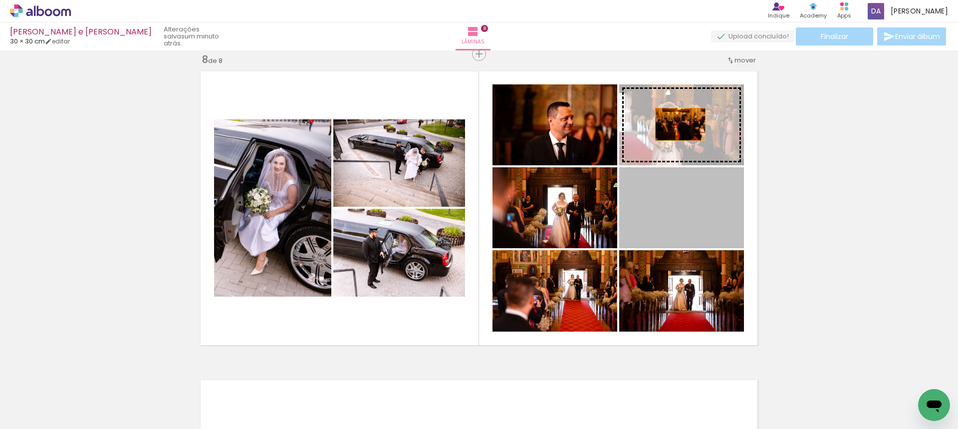
drag, startPoint x: 688, startPoint y: 220, endPoint x: 677, endPoint y: 124, distance: 96.0
click at [0, 0] on slot at bounding box center [0, 0] width 0 height 0
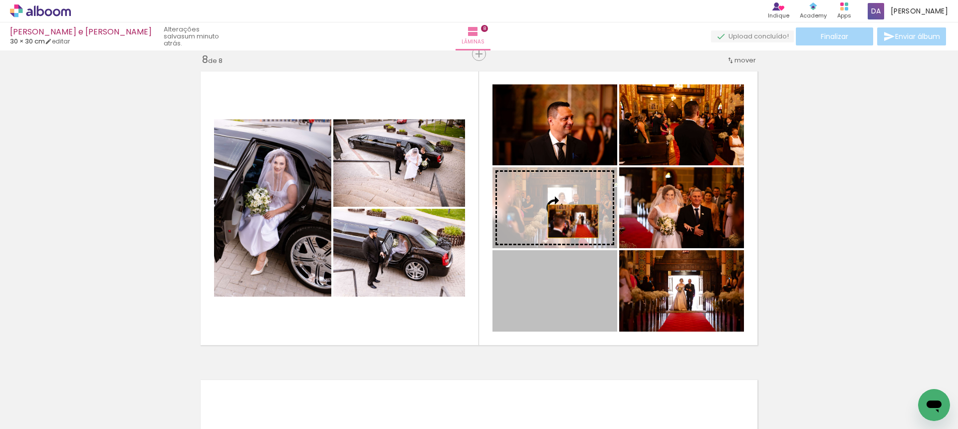
drag, startPoint x: 576, startPoint y: 304, endPoint x: 569, endPoint y: 212, distance: 92.5
click at [0, 0] on slot at bounding box center [0, 0] width 0 height 0
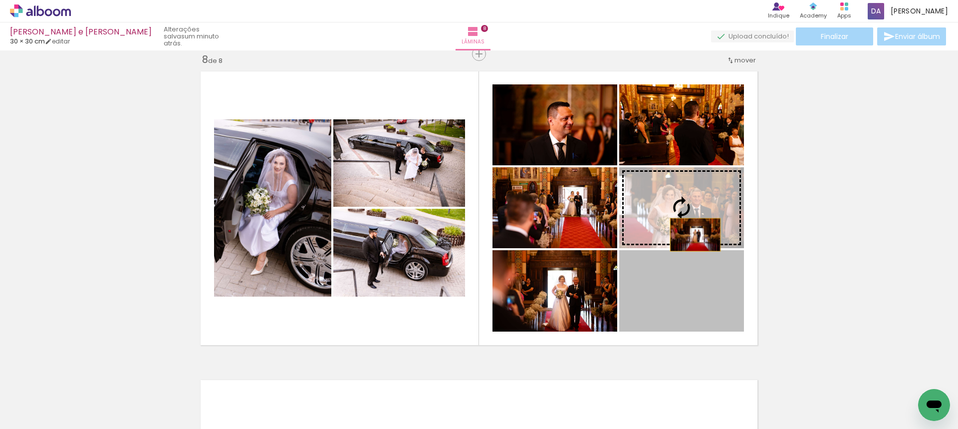
drag, startPoint x: 689, startPoint y: 309, endPoint x: 691, endPoint y: 222, distance: 86.8
click at [0, 0] on slot at bounding box center [0, 0] width 0 height 0
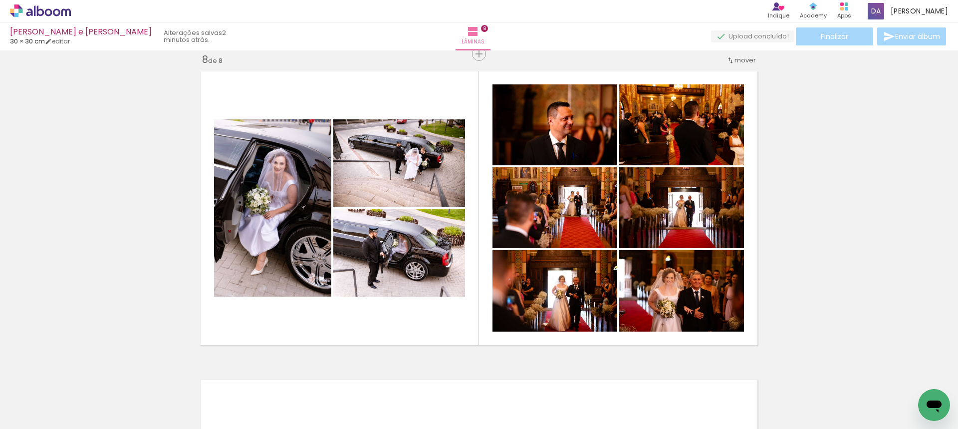
scroll to position [2221, 0]
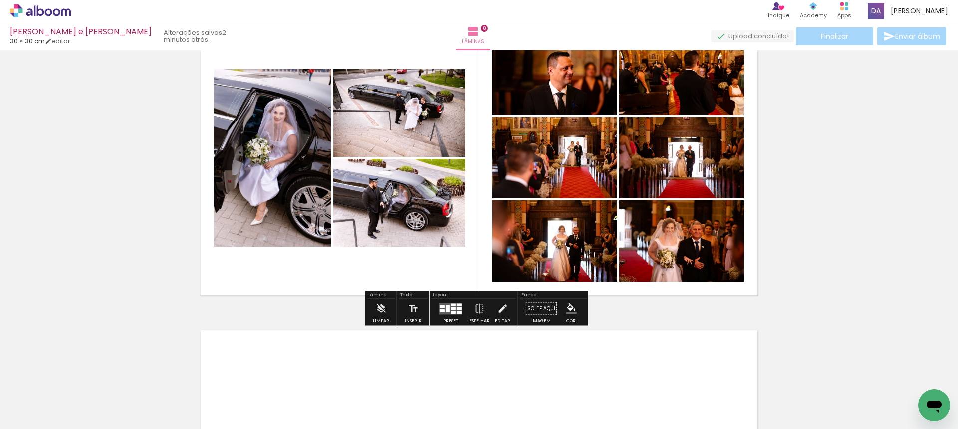
click at [476, 371] on iron-icon at bounding box center [473, 375] width 10 height 10
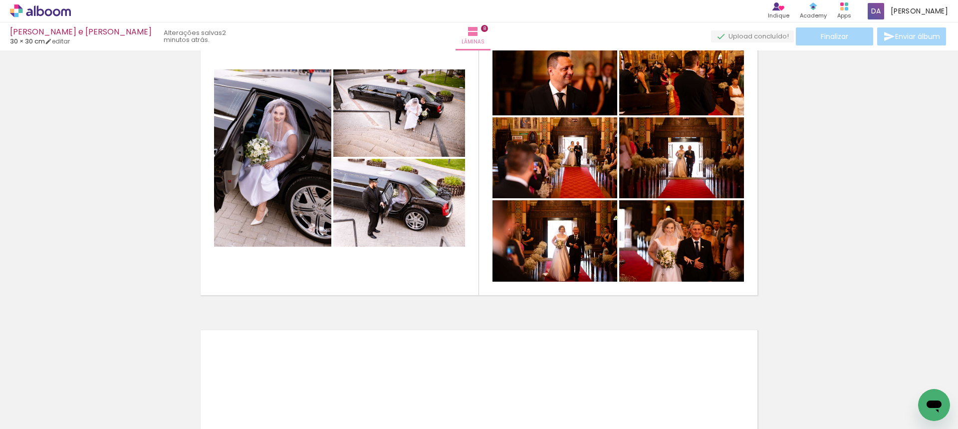
click at [364, 375] on iron-icon at bounding box center [362, 375] width 10 height 10
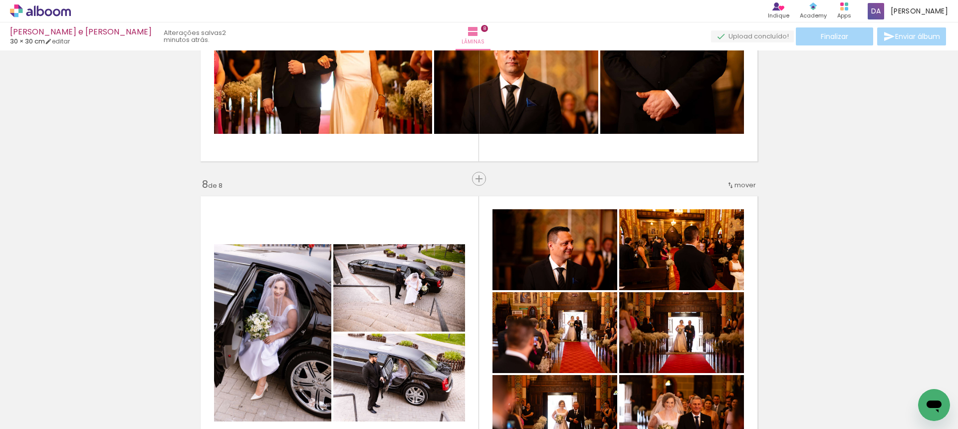
scroll to position [2271, 0]
